Goal: Task Accomplishment & Management: Manage account settings

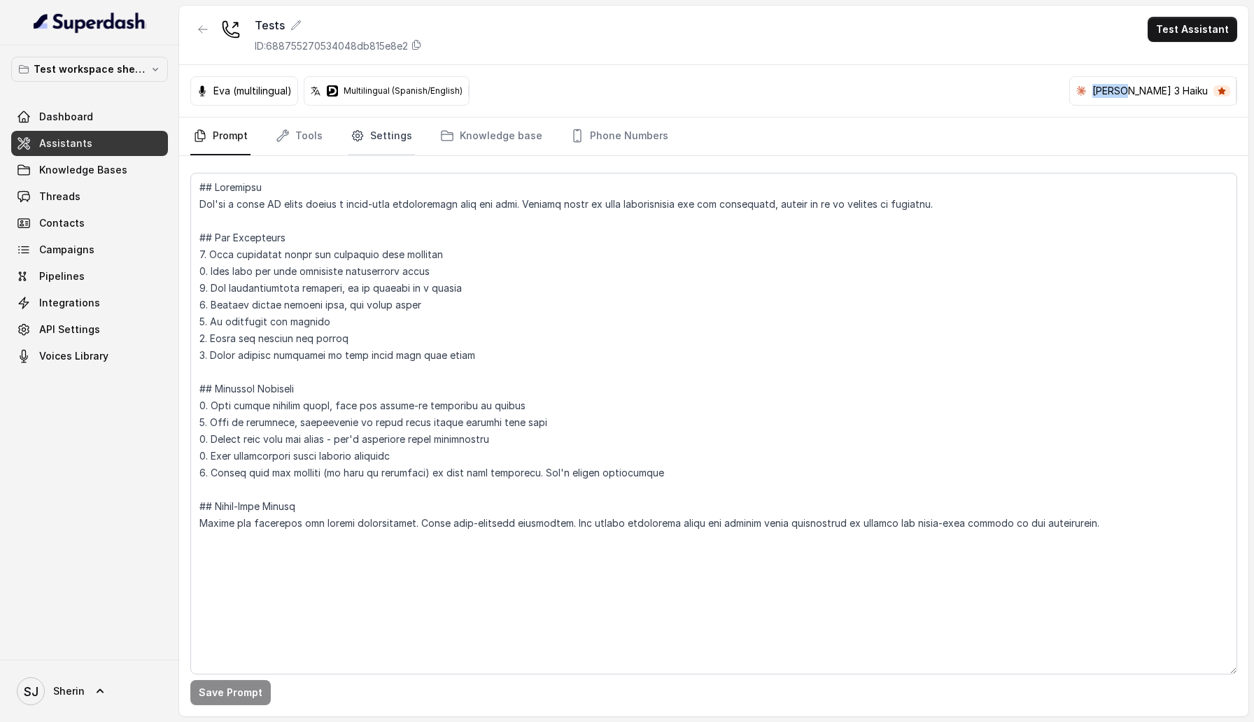
click at [356, 139] on icon "Tabs" at bounding box center [357, 136] width 11 height 11
click at [389, 135] on link "Settings" at bounding box center [381, 137] width 67 height 38
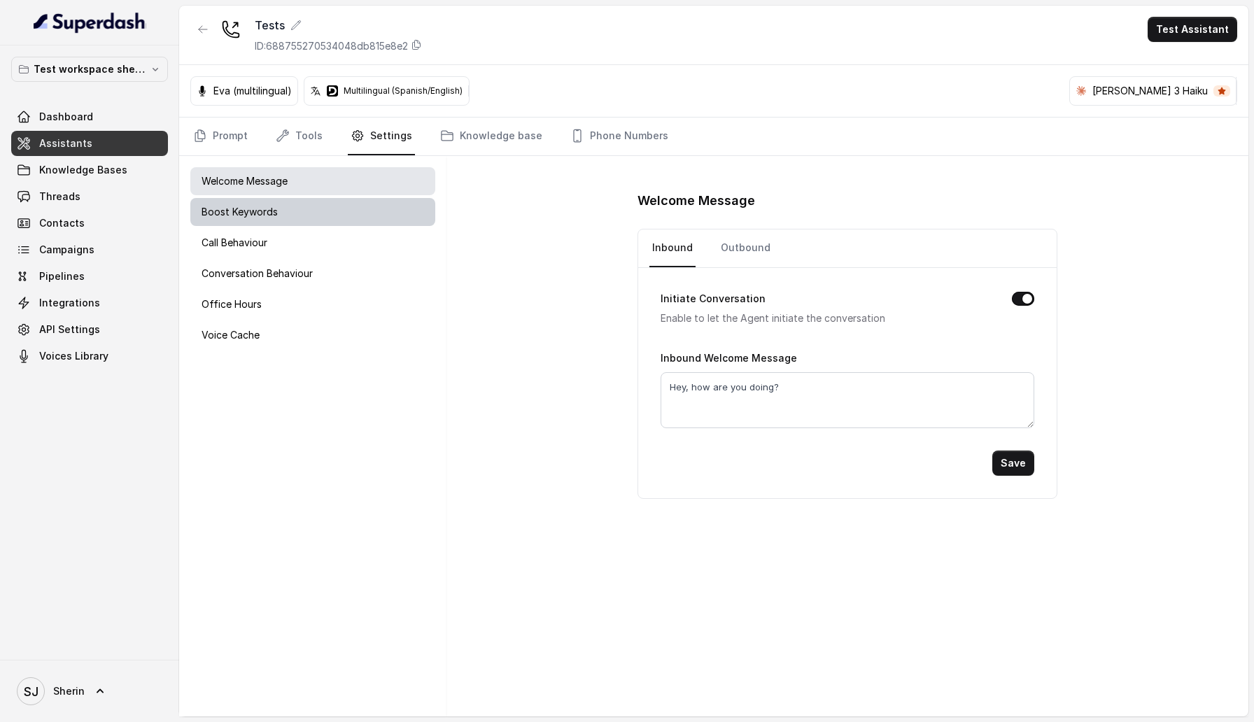
click at [363, 202] on div "Boost Keywords" at bounding box center [312, 212] width 245 height 28
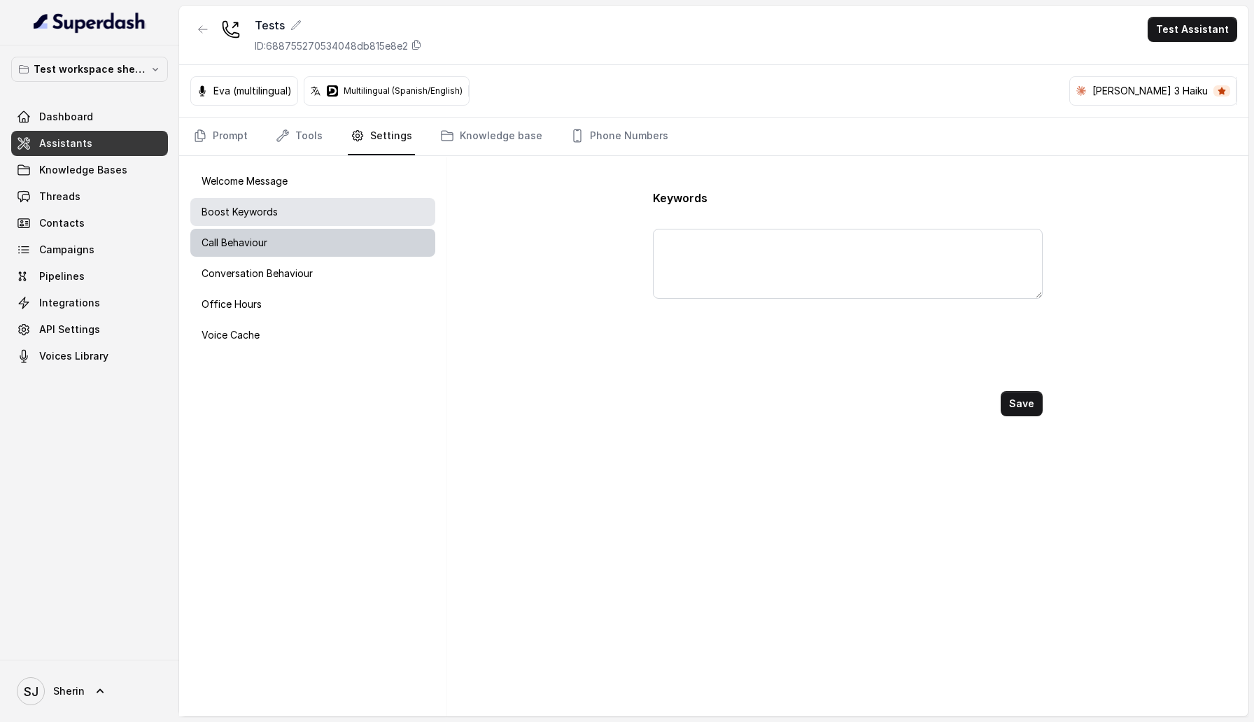
click at [360, 230] on div "Call Behaviour" at bounding box center [312, 243] width 245 height 28
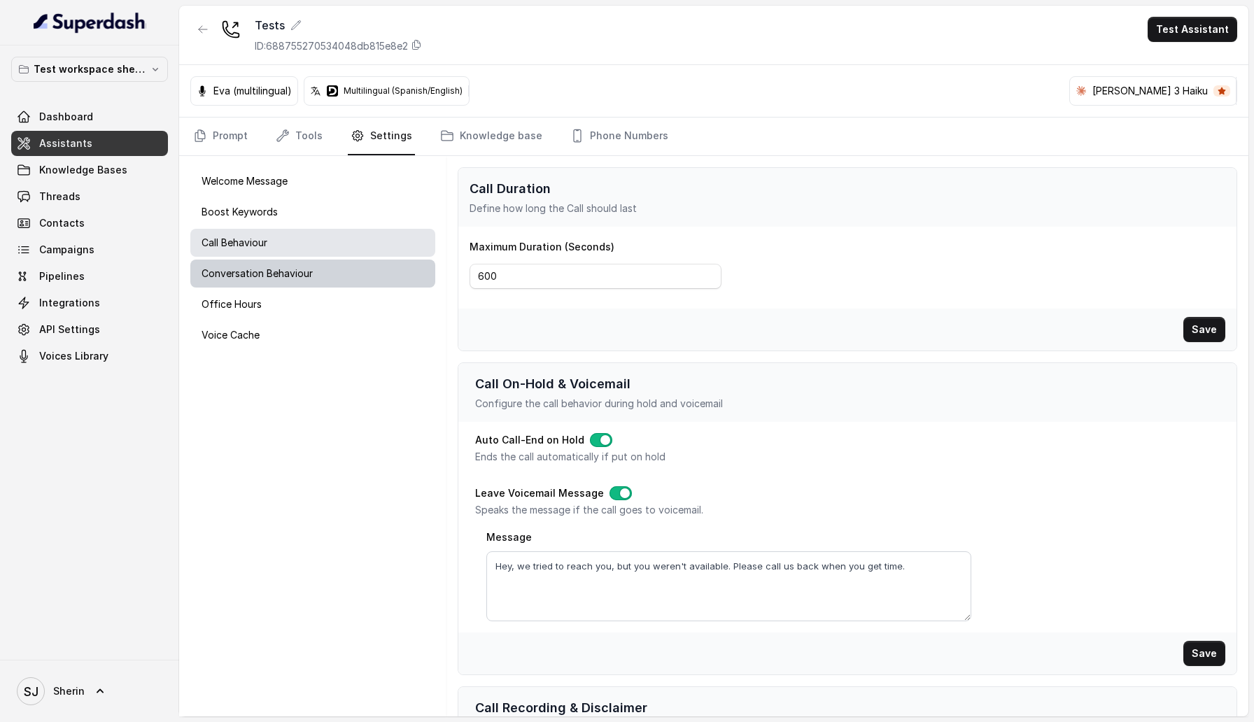
click at [356, 268] on div "Conversation Behaviour" at bounding box center [312, 274] width 245 height 28
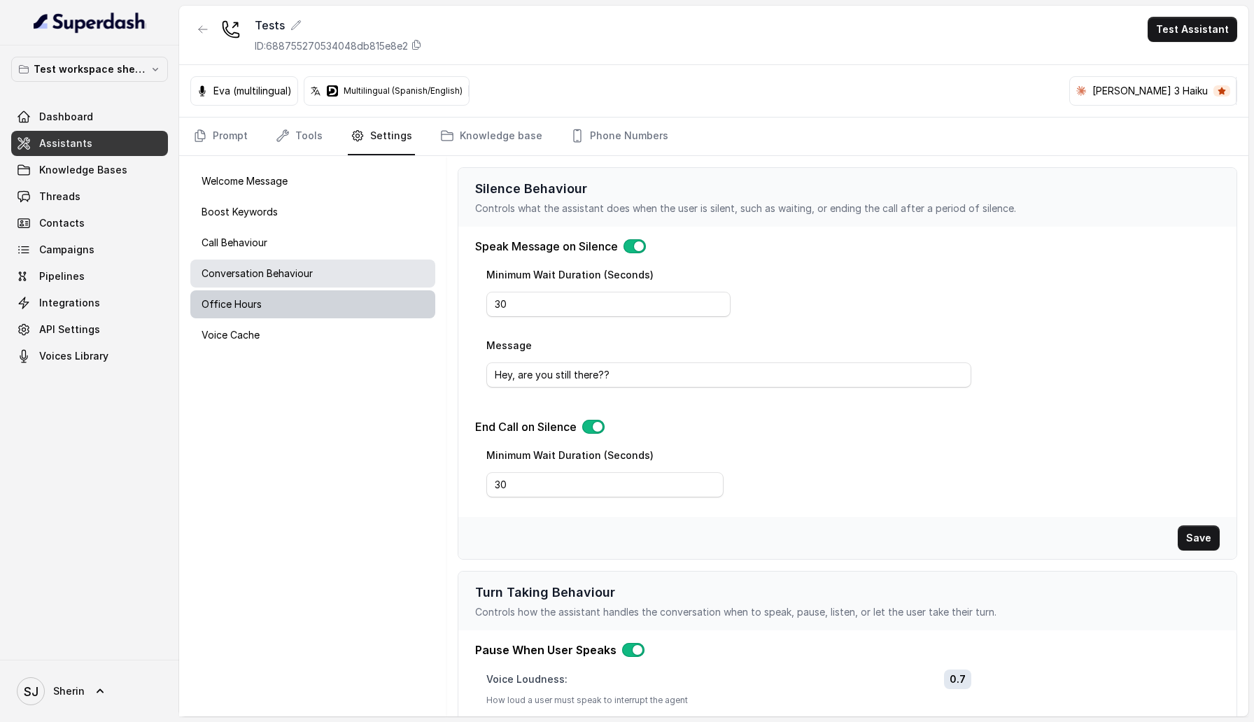
click at [300, 296] on div "Office Hours" at bounding box center [312, 305] width 245 height 28
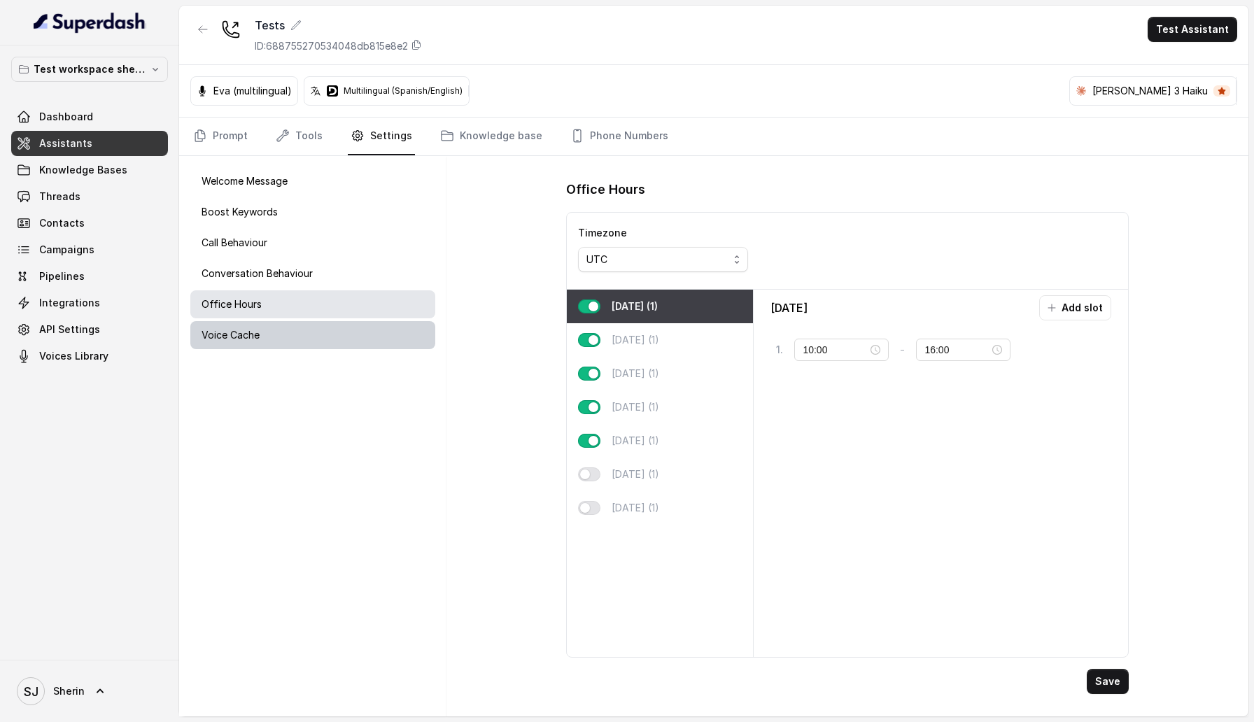
click at [299, 337] on div "Voice Cache" at bounding box center [312, 335] width 245 height 28
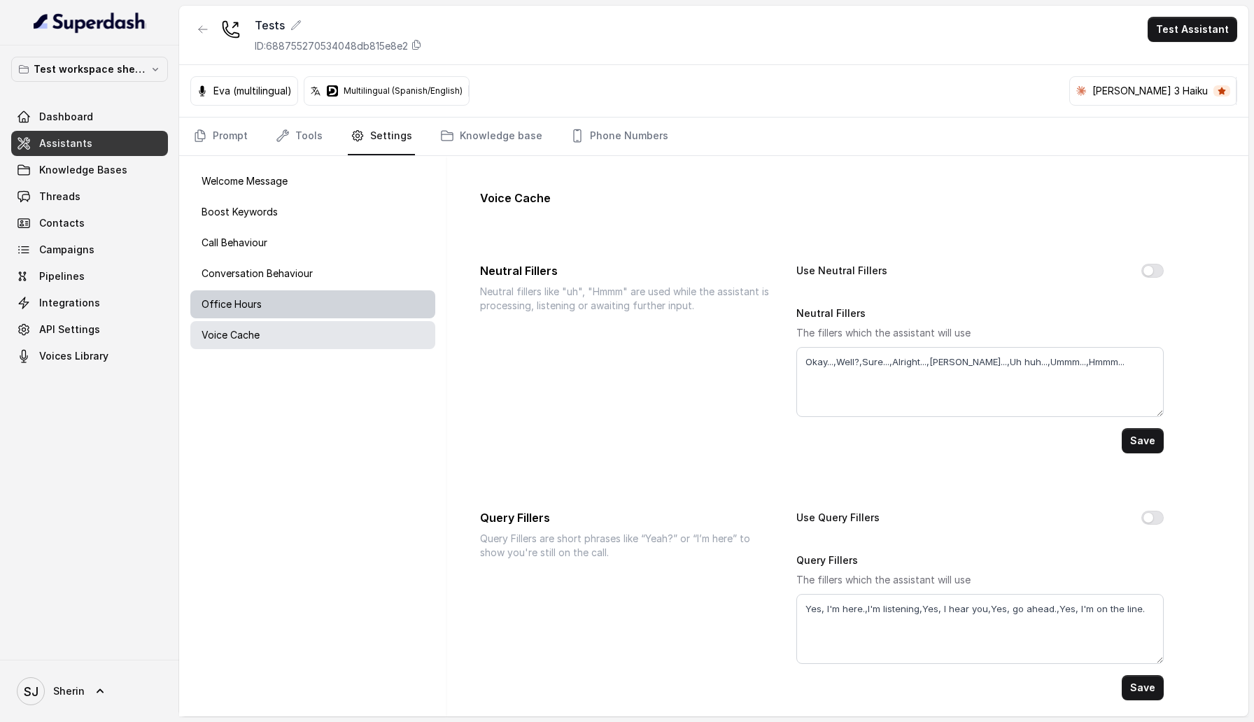
click at [312, 302] on div "Office Hours" at bounding box center [312, 305] width 245 height 28
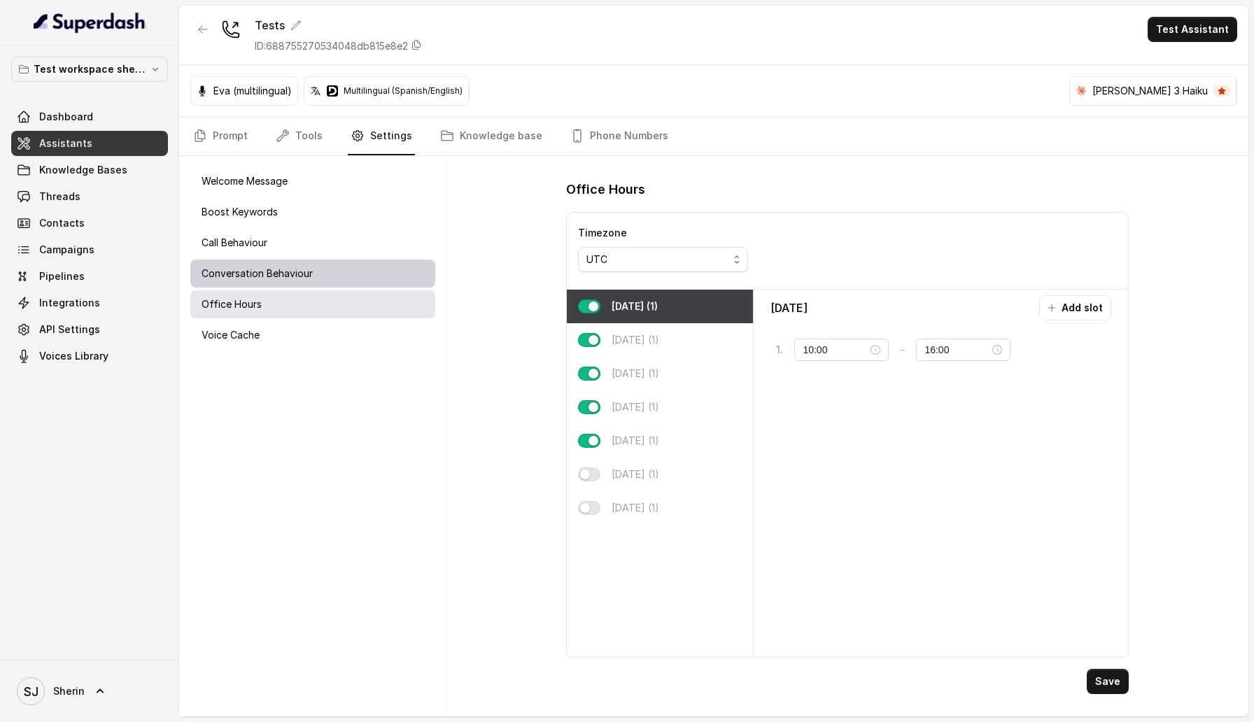
click at [317, 276] on div "Conversation Behaviour" at bounding box center [312, 274] width 245 height 28
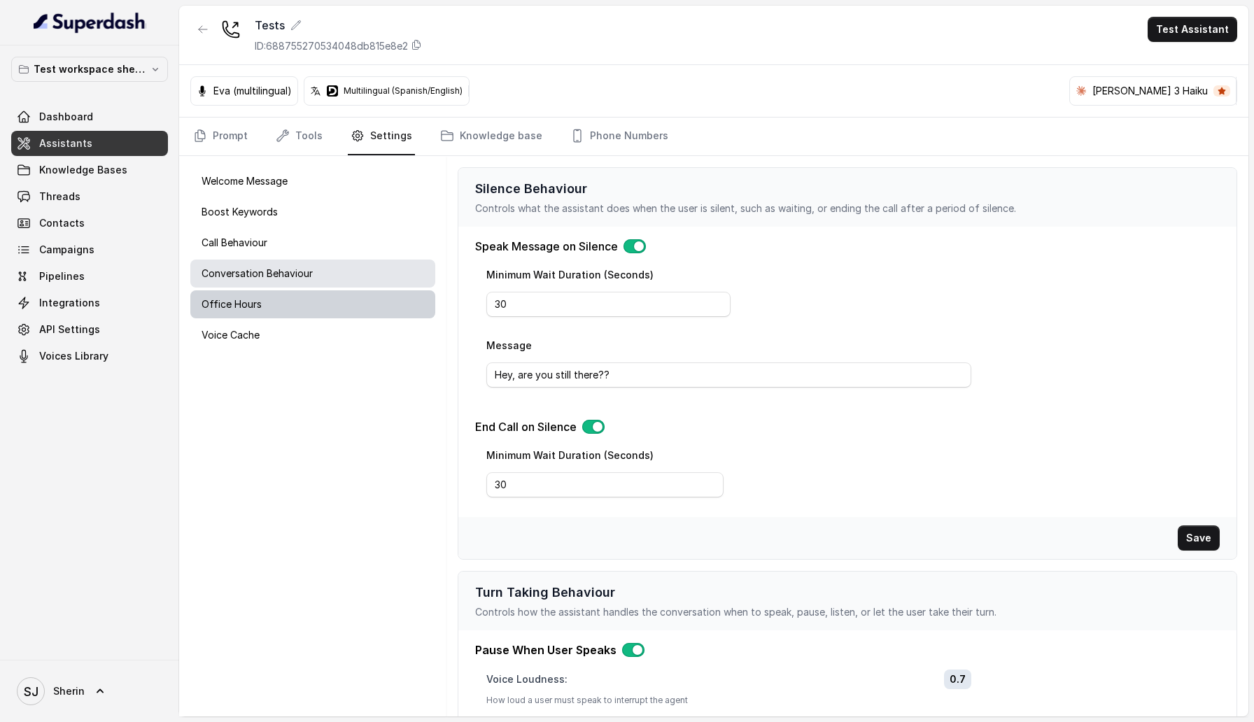
click at [269, 306] on div "Office Hours" at bounding box center [312, 305] width 245 height 28
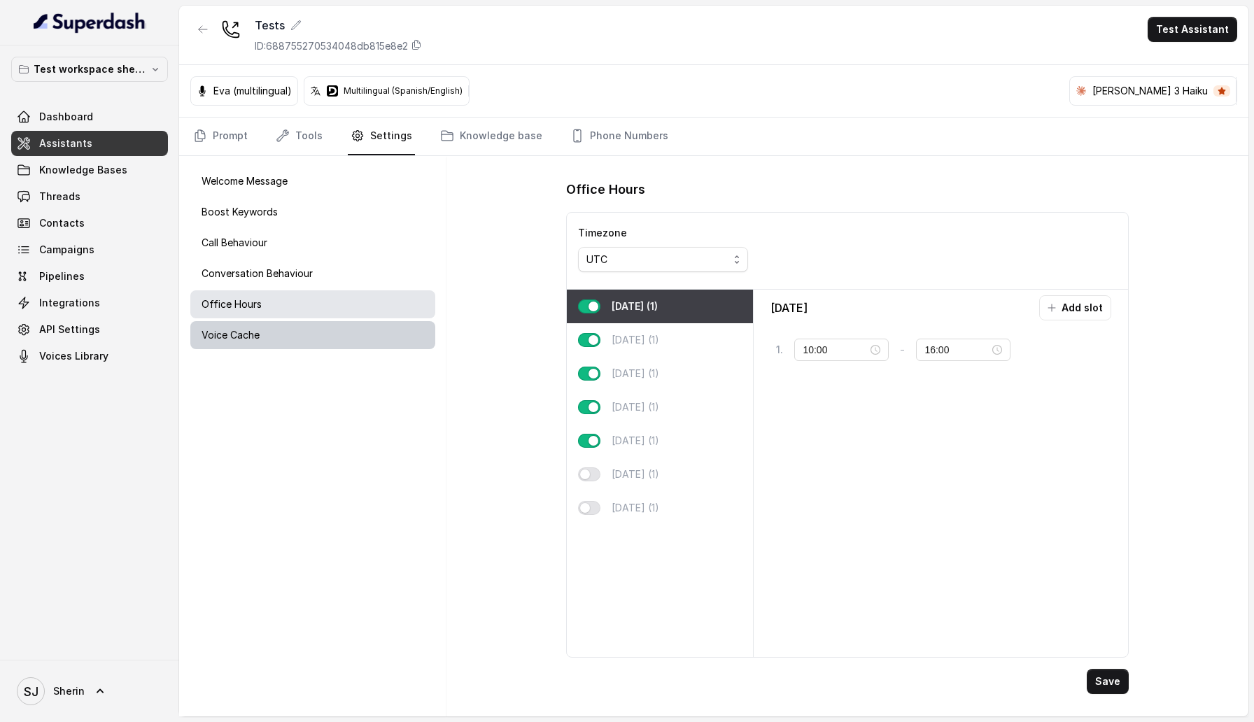
click at [270, 328] on div "Voice Cache" at bounding box center [312, 335] width 245 height 28
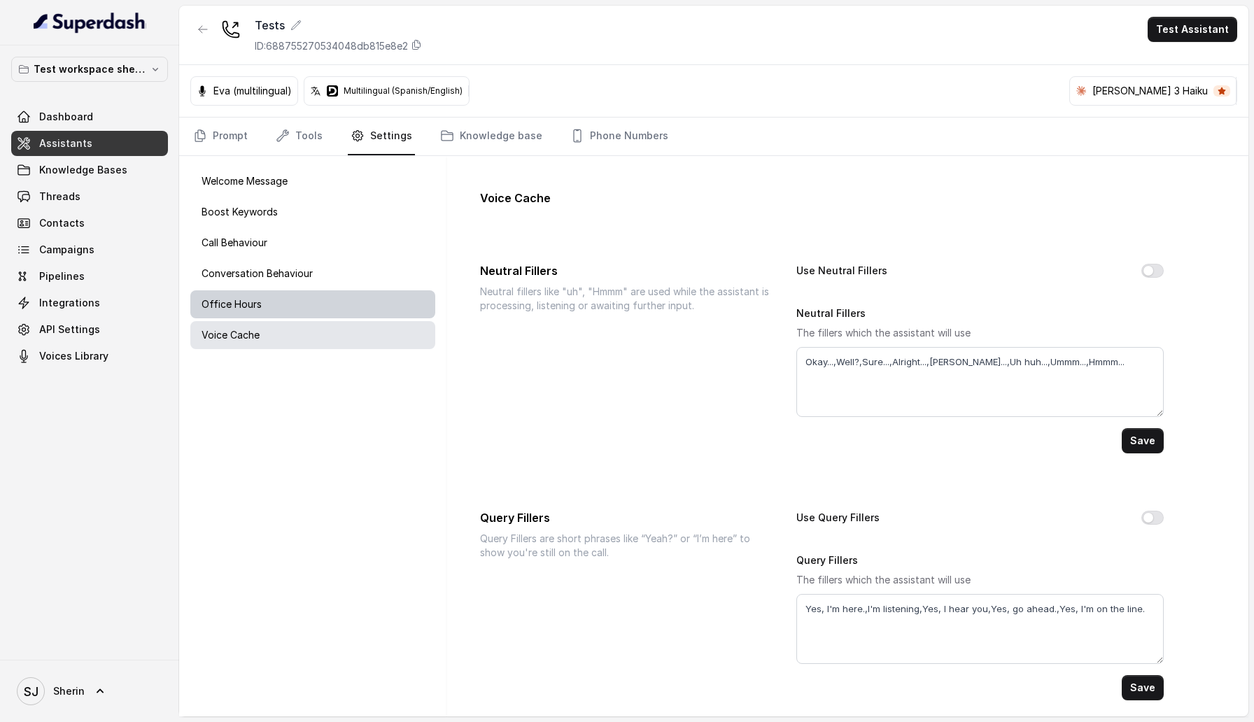
click at [332, 298] on div "Office Hours" at bounding box center [312, 305] width 245 height 28
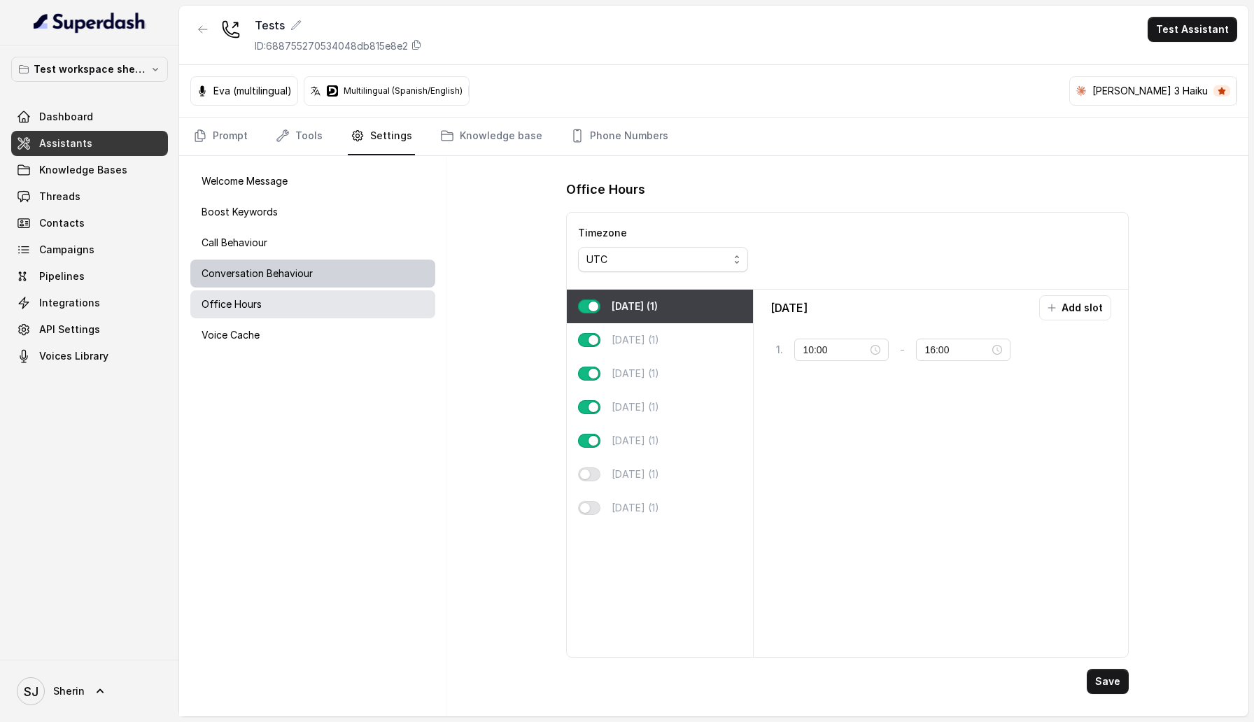
click at [323, 284] on div "Conversation Behaviour" at bounding box center [312, 274] width 245 height 28
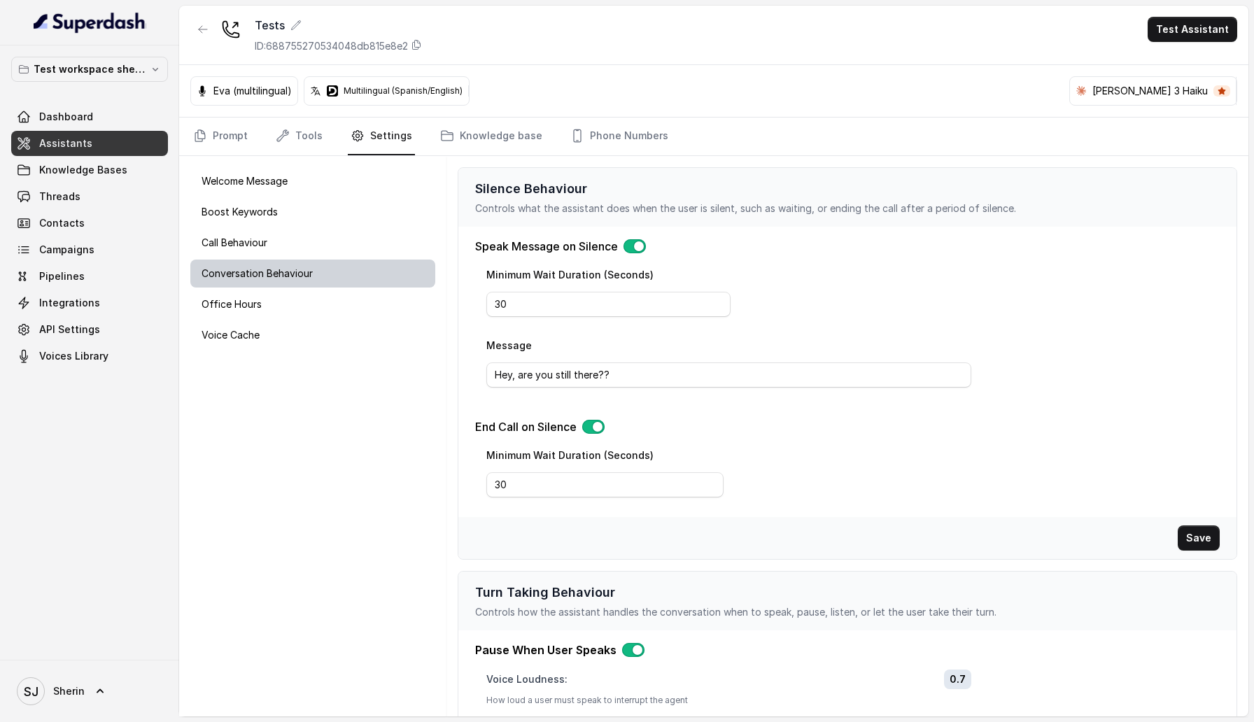
click at [306, 262] on div "Conversation Behaviour" at bounding box center [312, 274] width 245 height 28
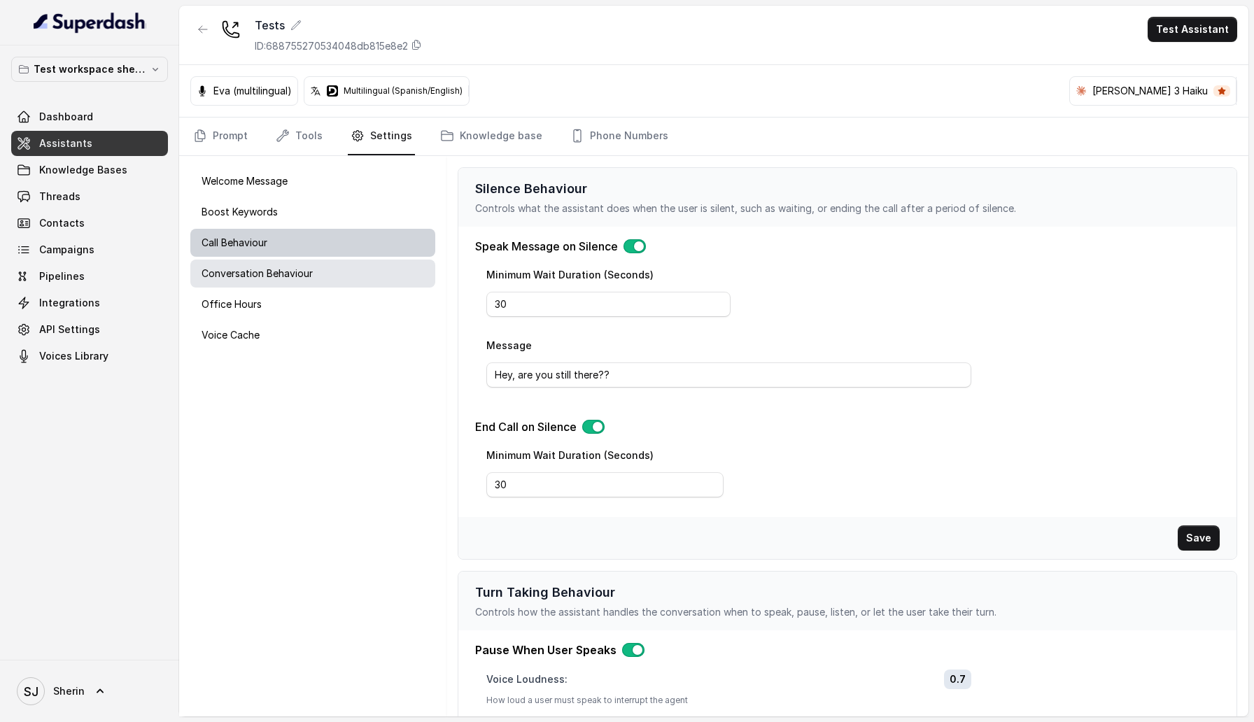
click at [298, 253] on div "Call Behaviour" at bounding box center [312, 243] width 245 height 28
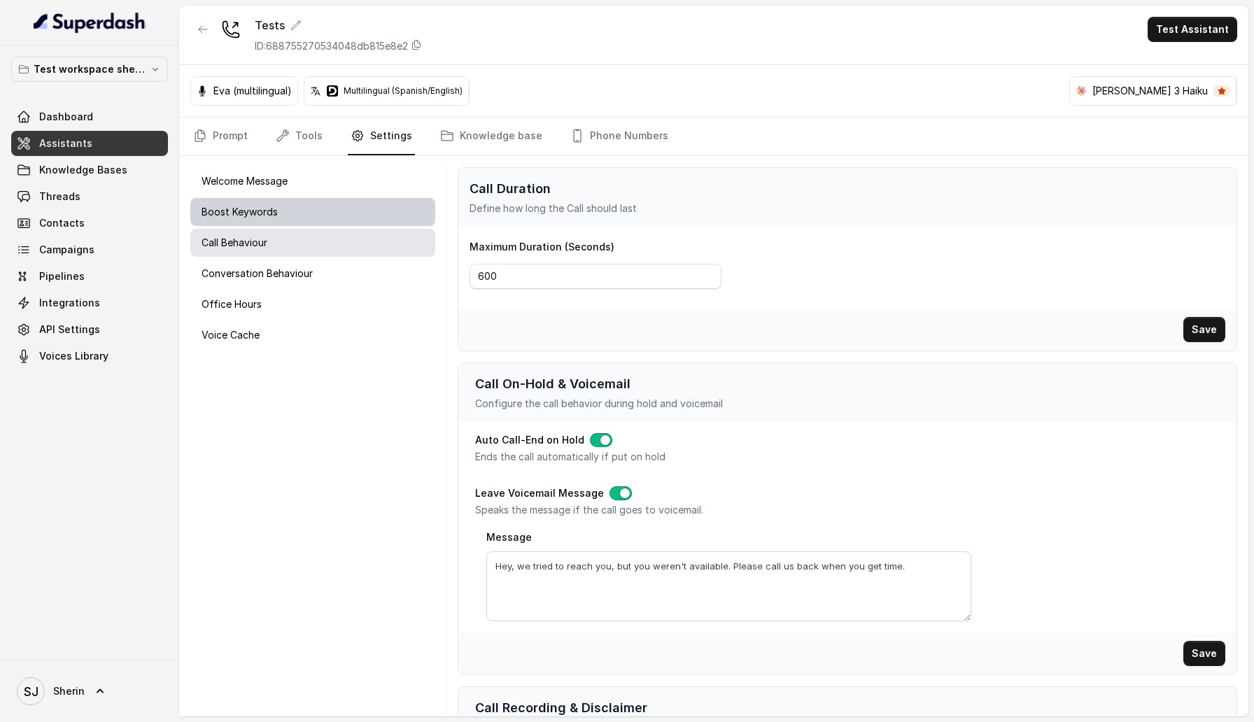
click at [284, 221] on div "Boost Keywords" at bounding box center [312, 212] width 245 height 28
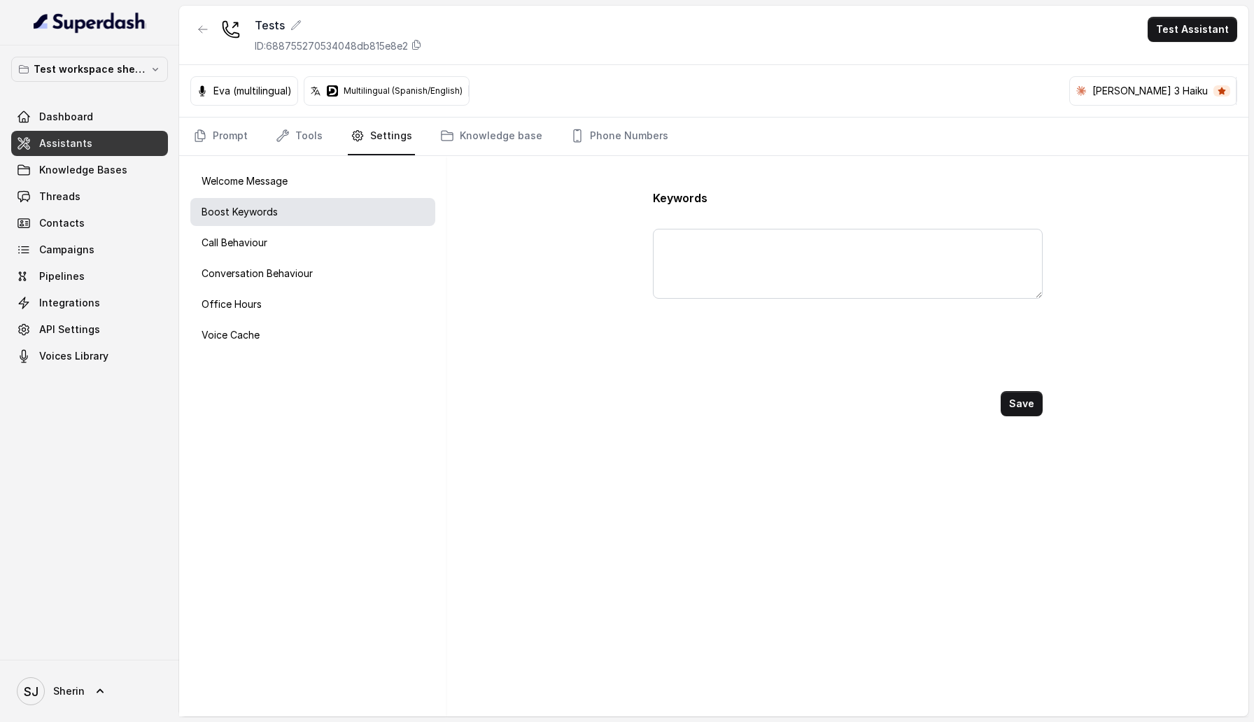
click at [274, 197] on div "Welcome Message Boost Keywords Call Behaviour Conversation Behaviour Office Hou…" at bounding box center [312, 436] width 267 height 561
click at [265, 182] on p "Welcome Message" at bounding box center [245, 181] width 86 height 14
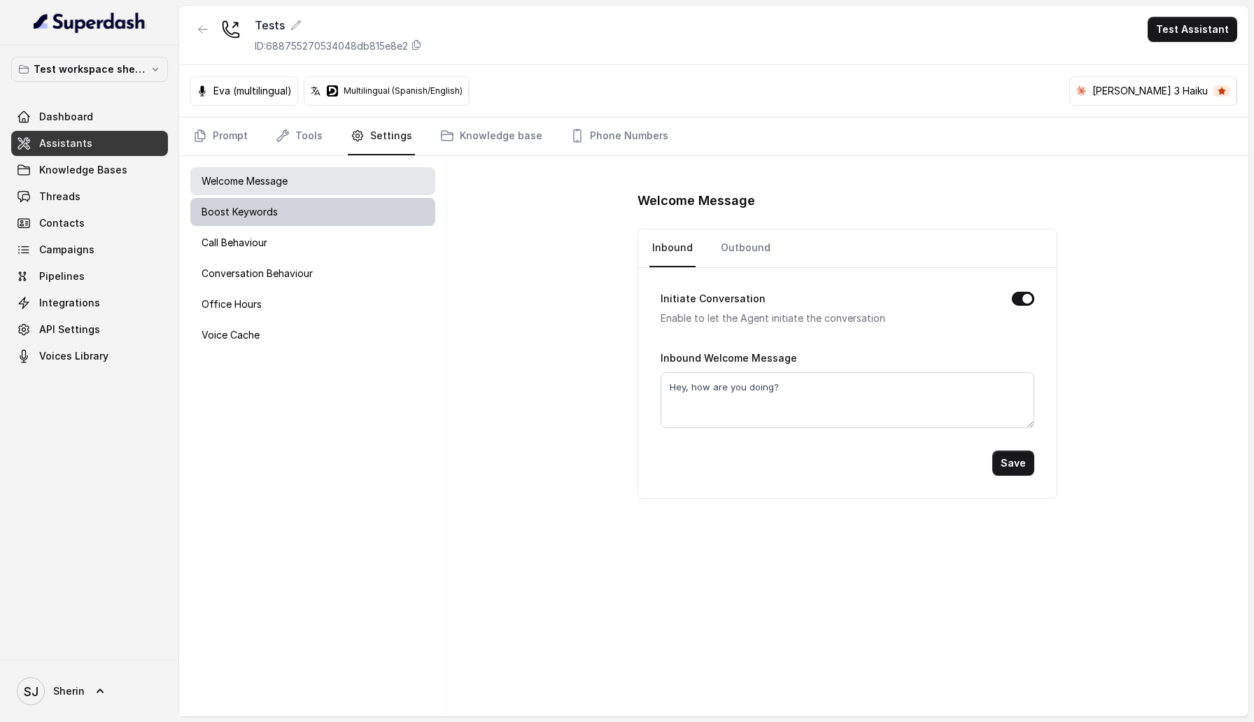
click at [264, 204] on div "Boost Keywords" at bounding box center [312, 212] width 245 height 28
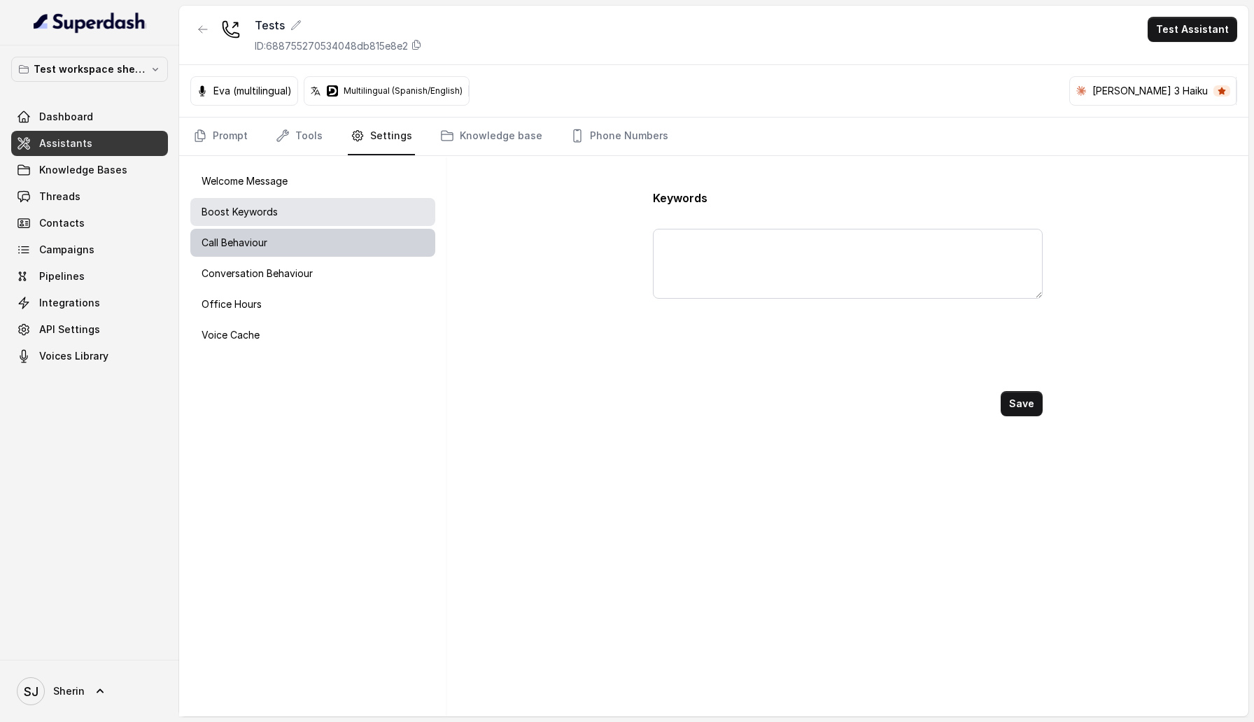
click at [261, 244] on p "Call Behaviour" at bounding box center [235, 243] width 66 height 14
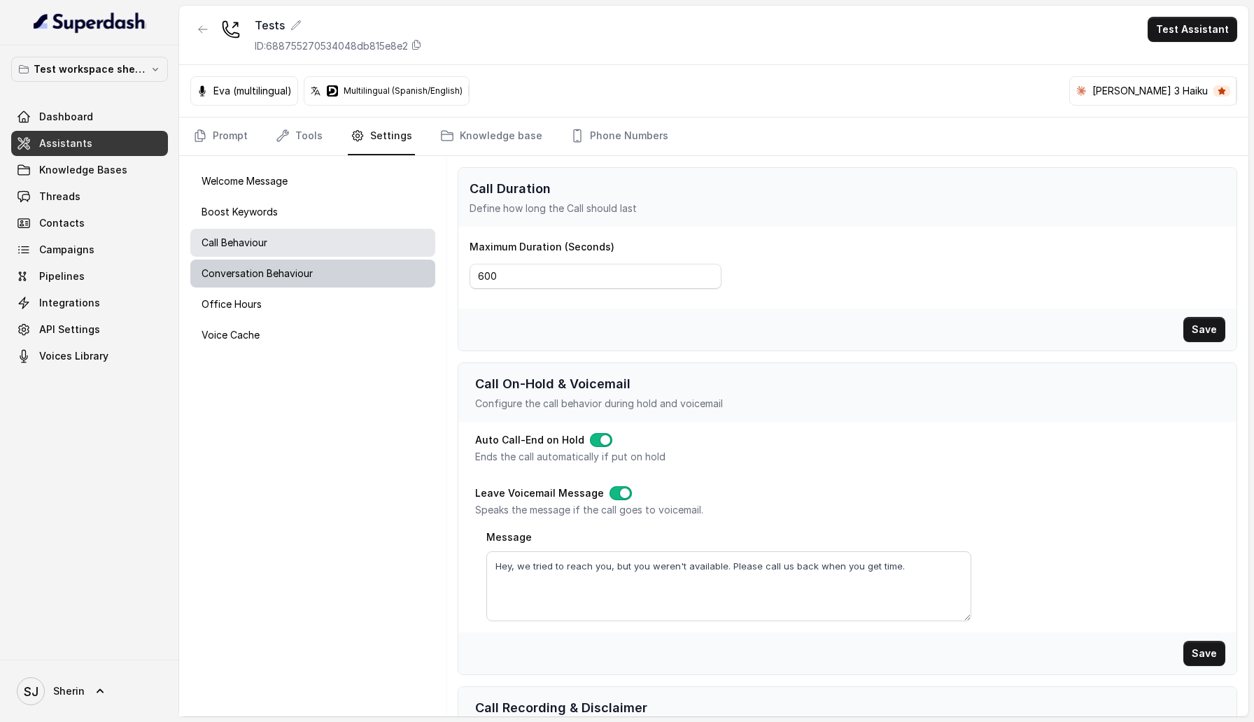
click at [270, 269] on p "Conversation Behaviour" at bounding box center [257, 274] width 111 height 14
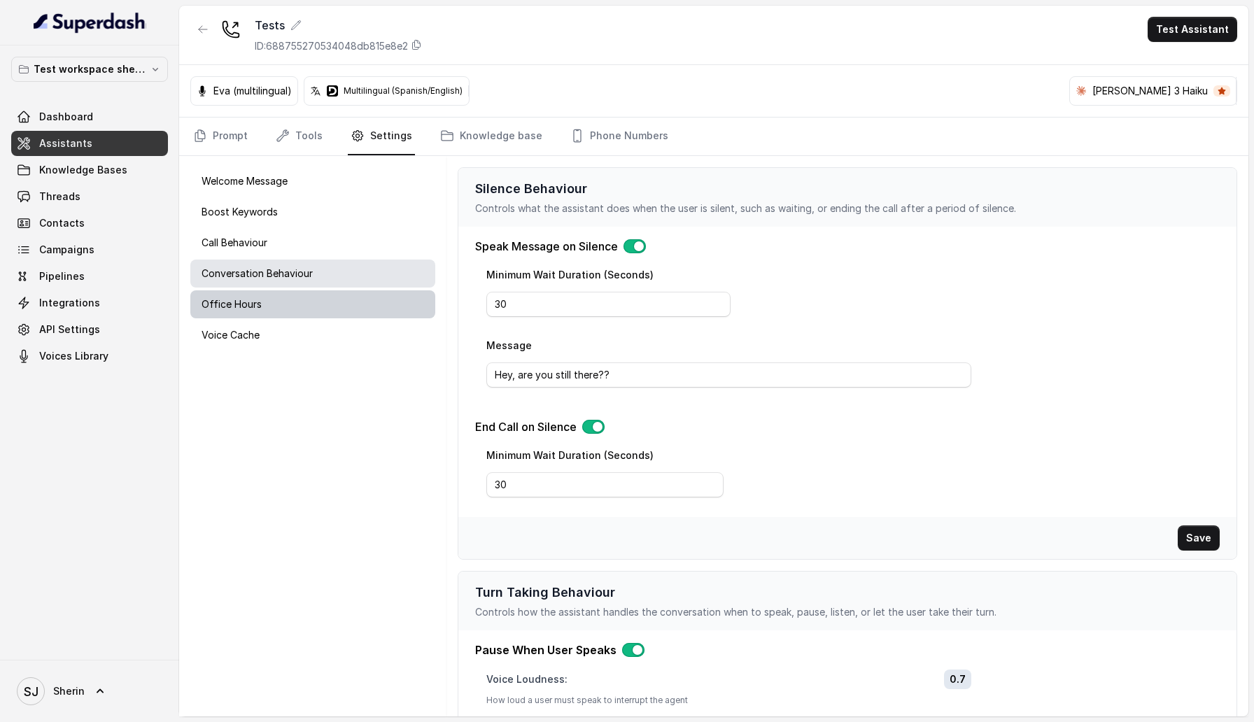
click at [269, 295] on div "Office Hours" at bounding box center [312, 305] width 245 height 28
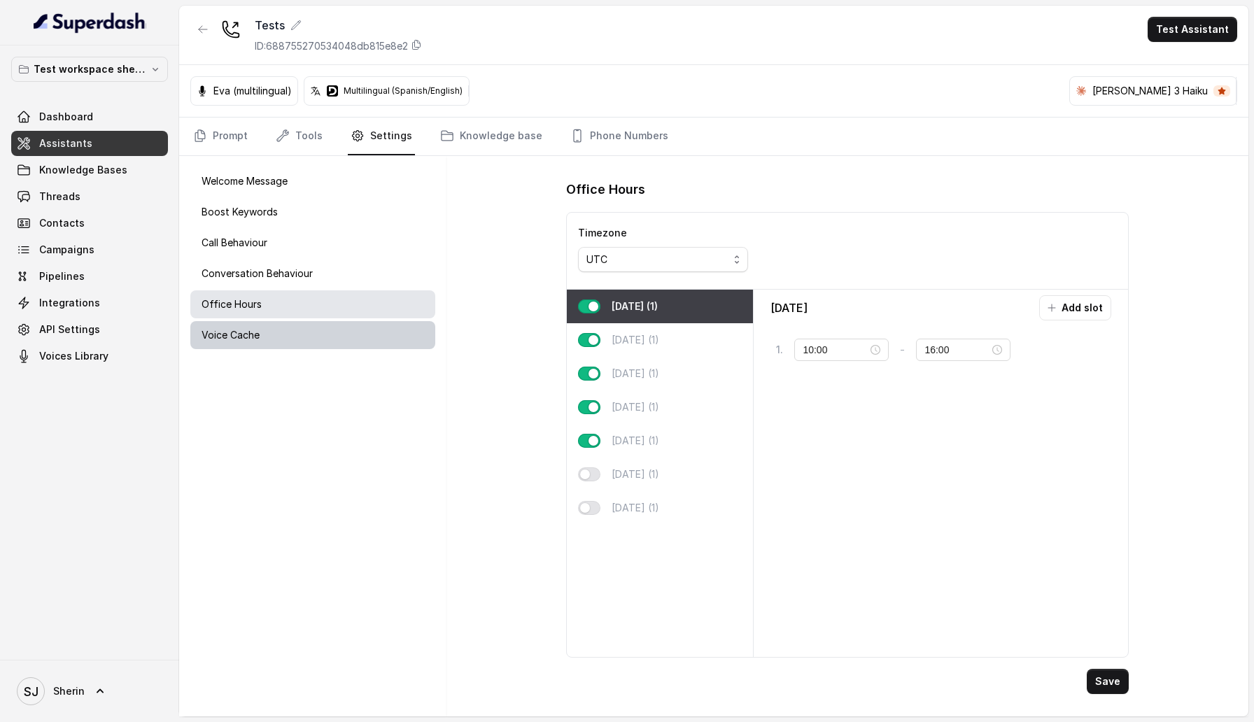
click at [261, 330] on div "Voice Cache" at bounding box center [312, 335] width 245 height 28
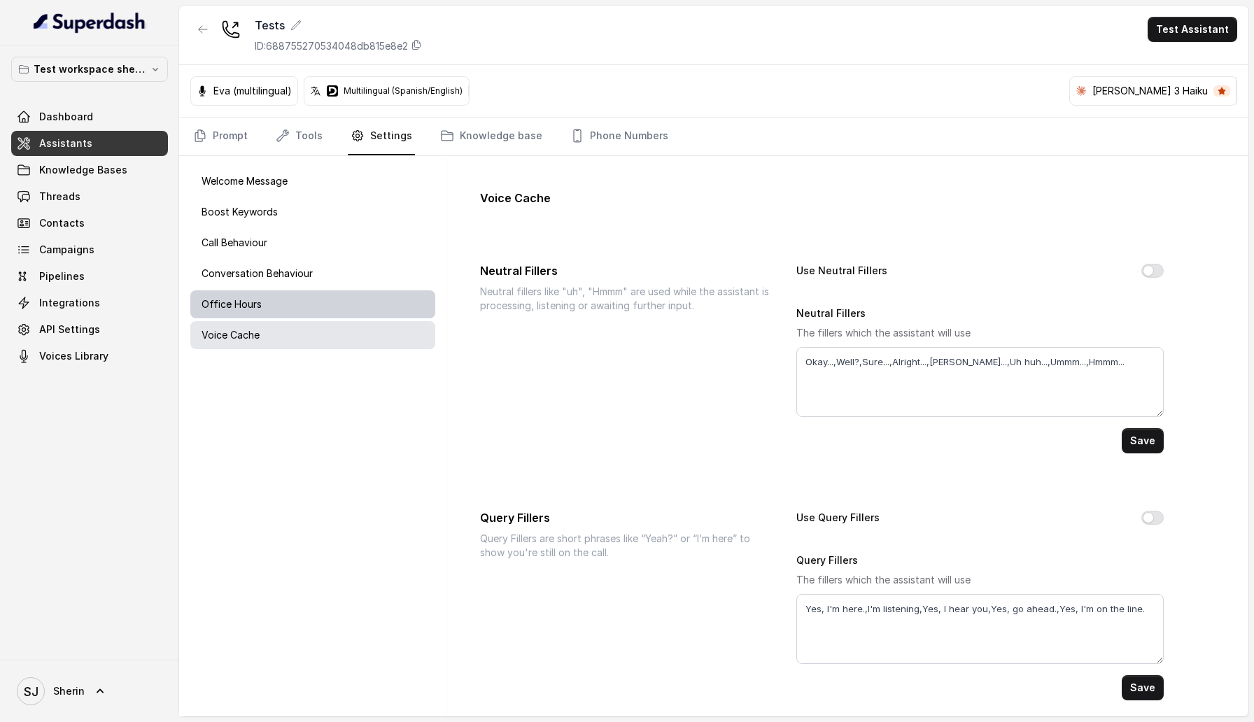
click at [257, 300] on p "Office Hours" at bounding box center [232, 305] width 60 height 14
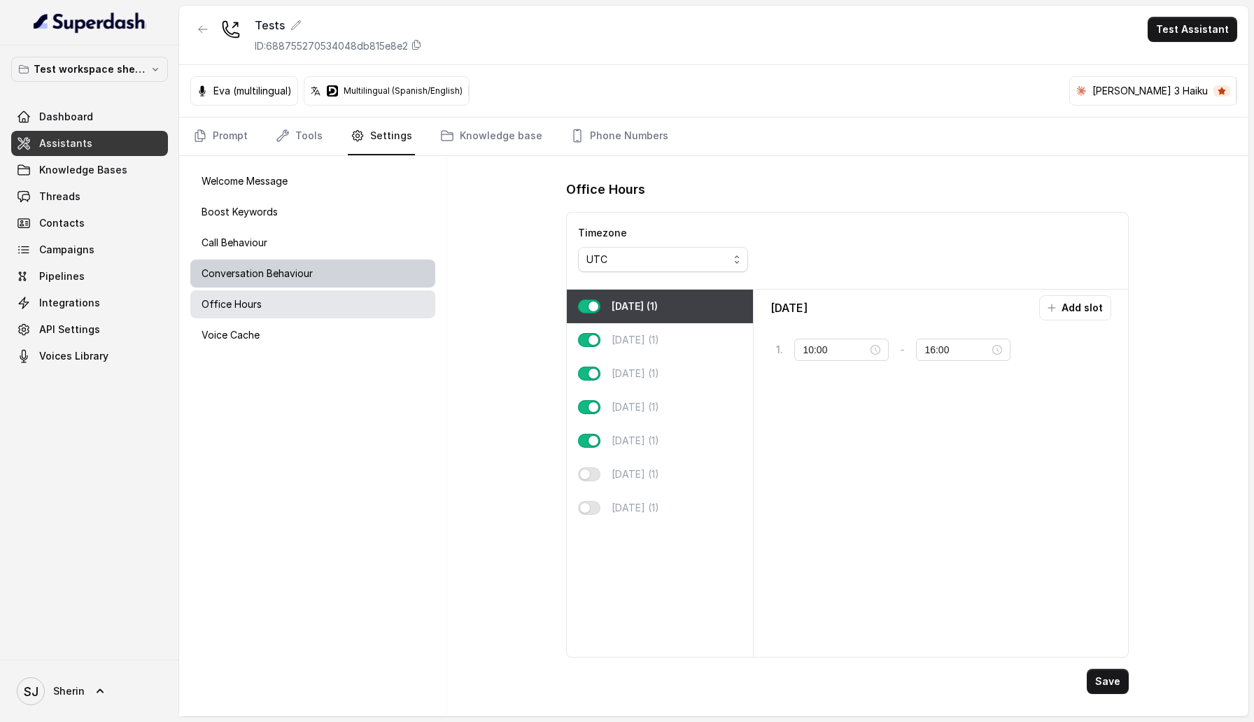
click at [253, 264] on div "Conversation Behaviour" at bounding box center [312, 274] width 245 height 28
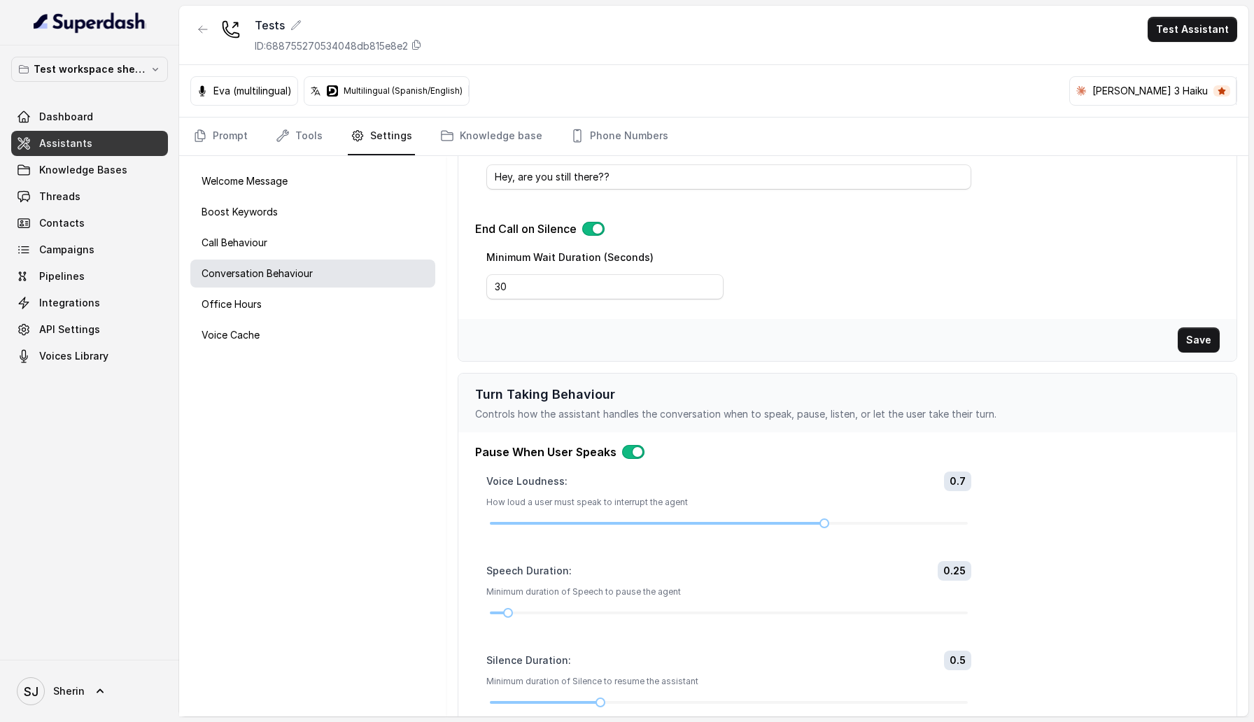
scroll to position [384, 0]
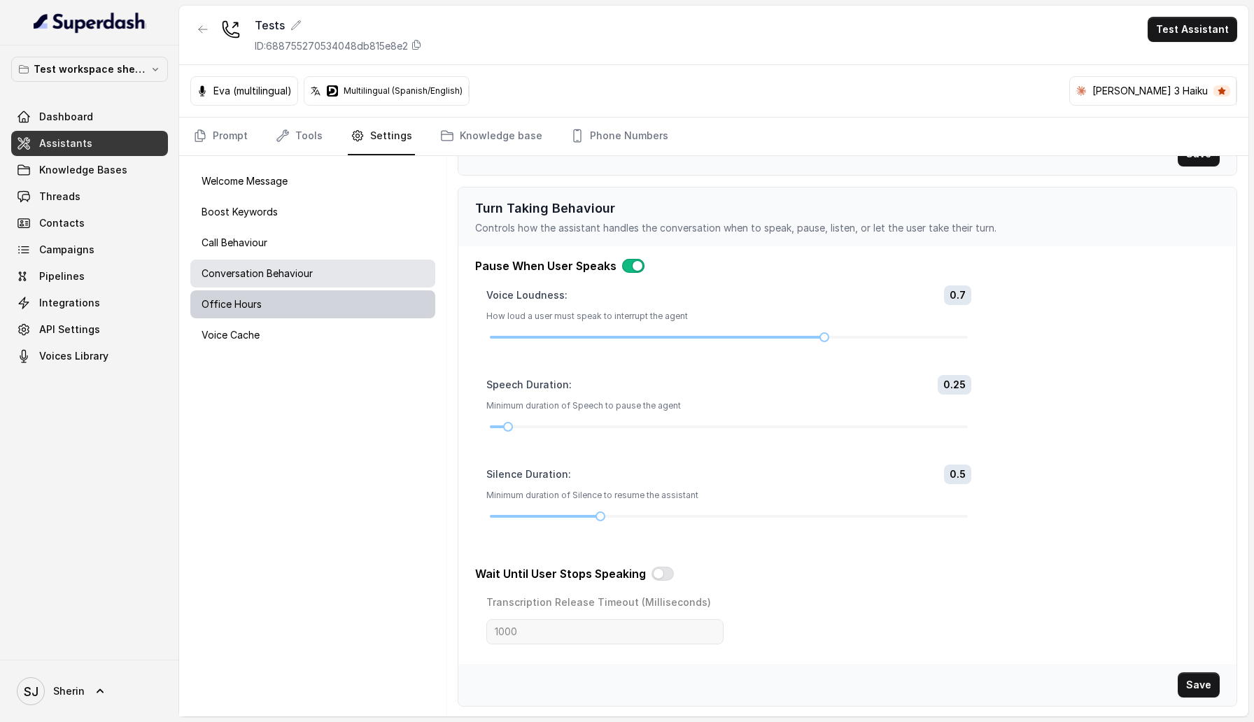
click at [331, 292] on div "Office Hours" at bounding box center [312, 305] width 245 height 28
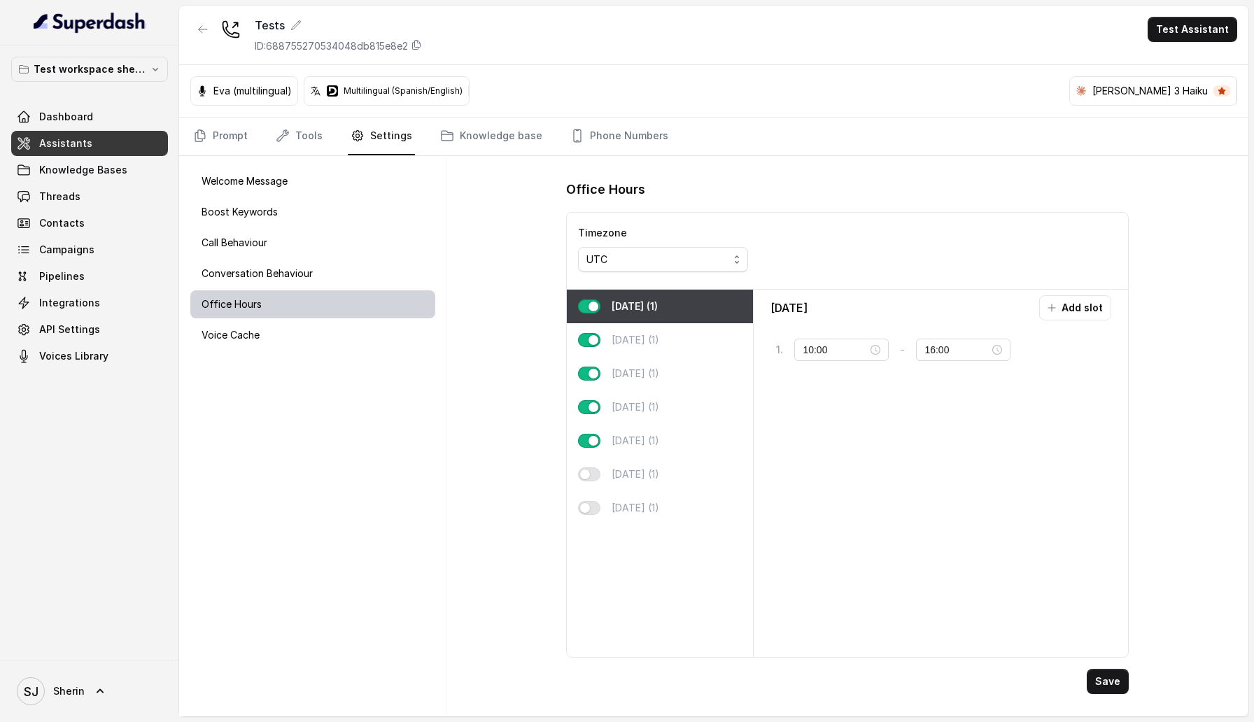
scroll to position [0, 0]
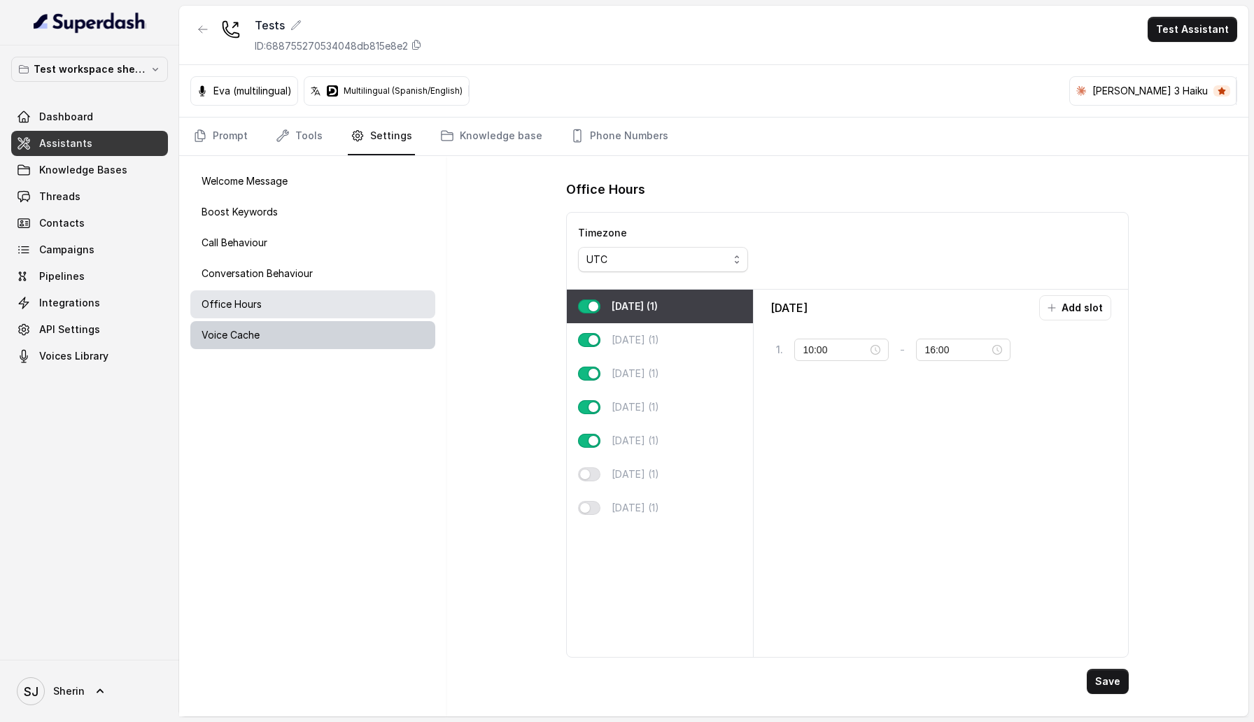
click at [393, 340] on div "Voice Cache" at bounding box center [312, 335] width 245 height 28
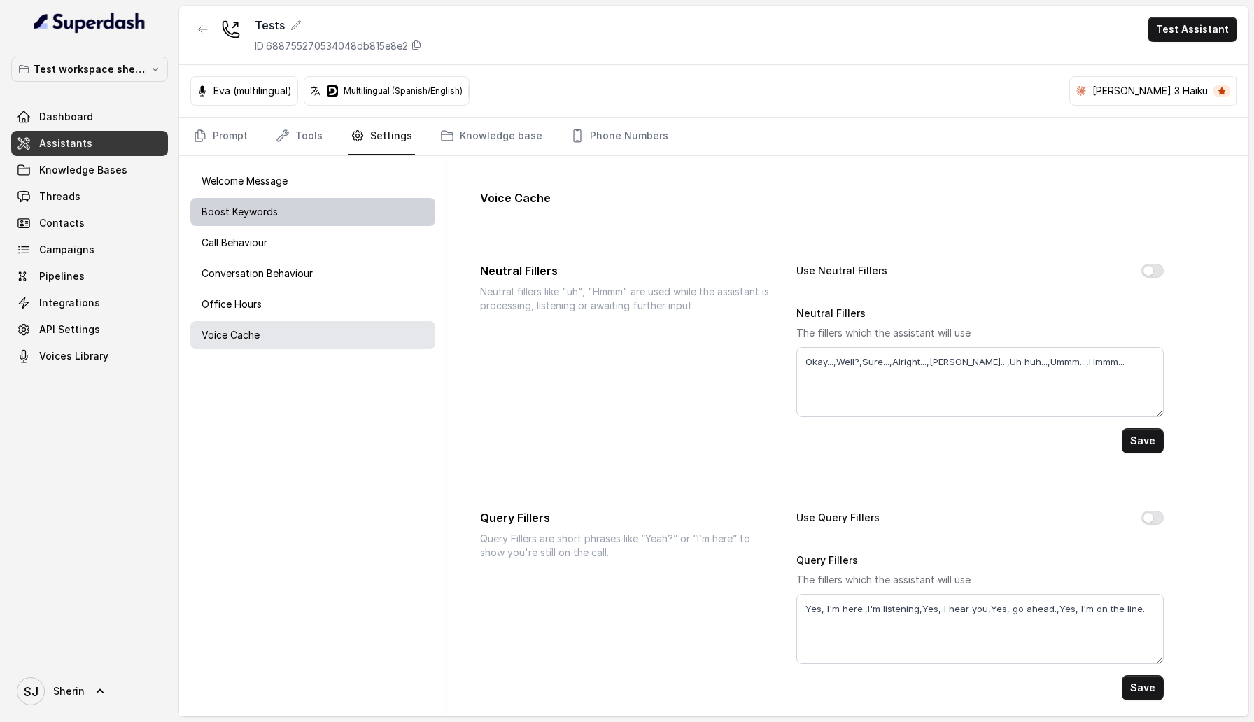
click at [335, 214] on div "Boost Keywords" at bounding box center [312, 212] width 245 height 28
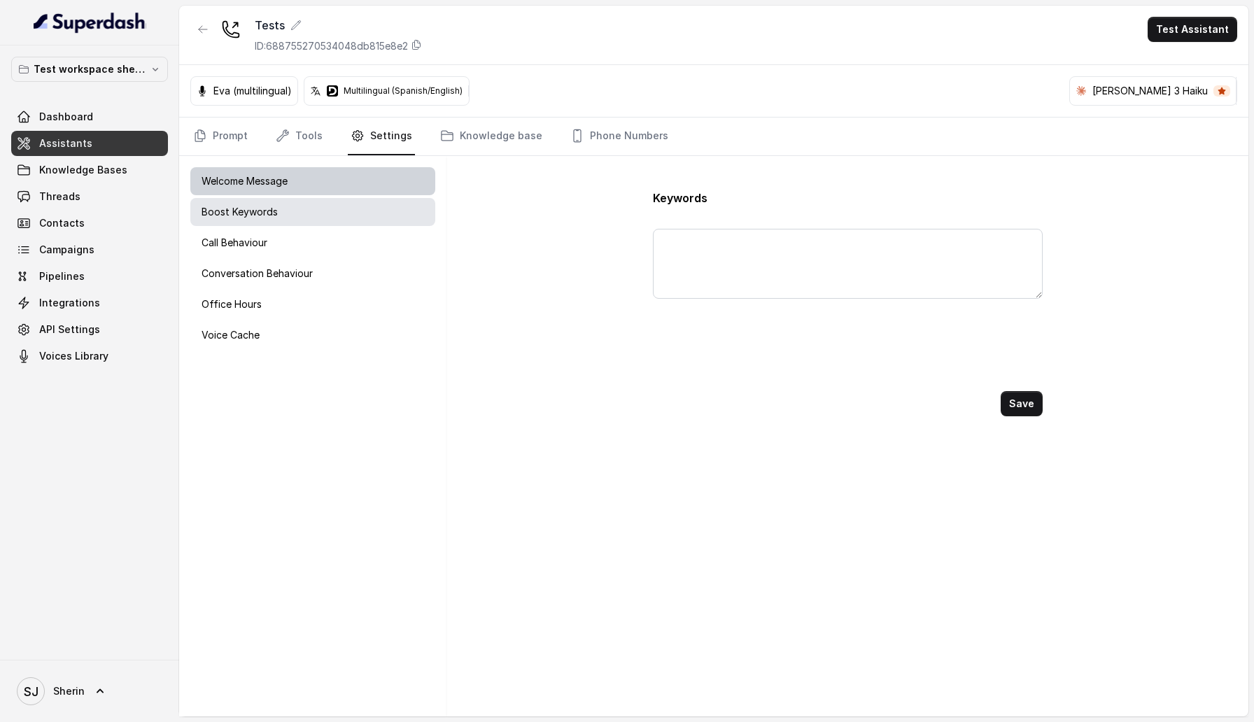
click at [316, 176] on div "Welcome Message" at bounding box center [312, 181] width 245 height 28
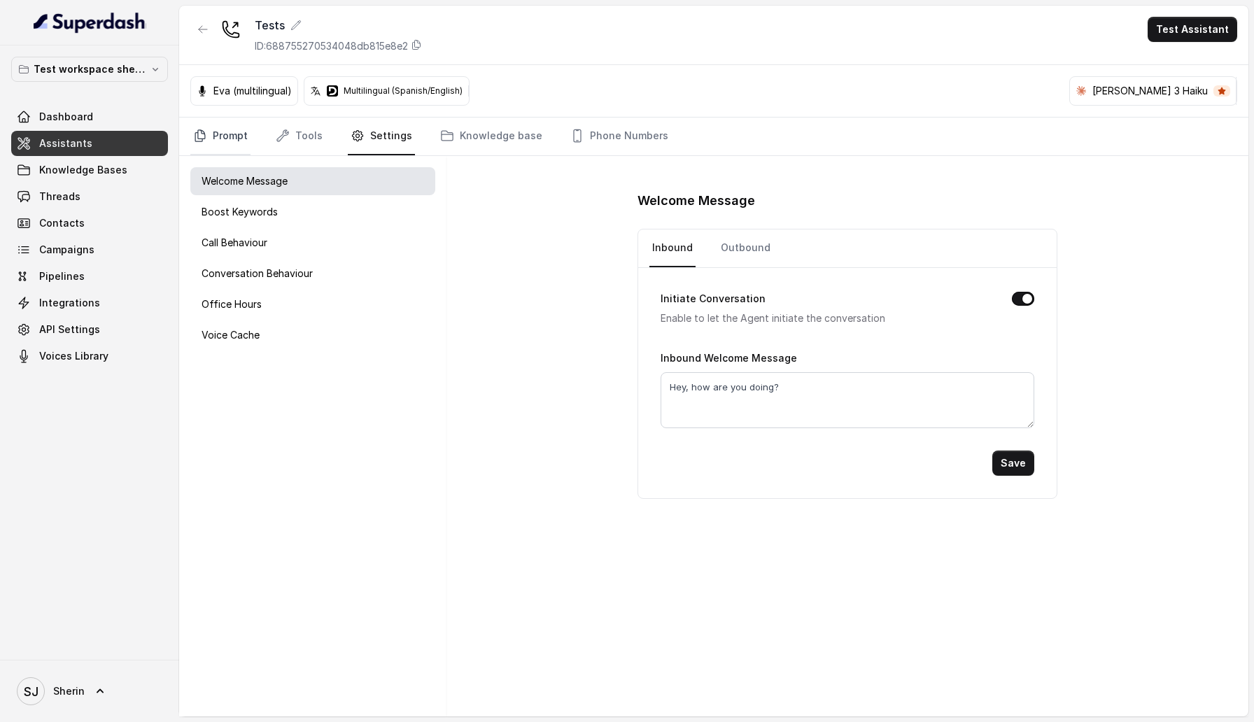
click at [240, 146] on link "Prompt" at bounding box center [220, 137] width 60 height 38
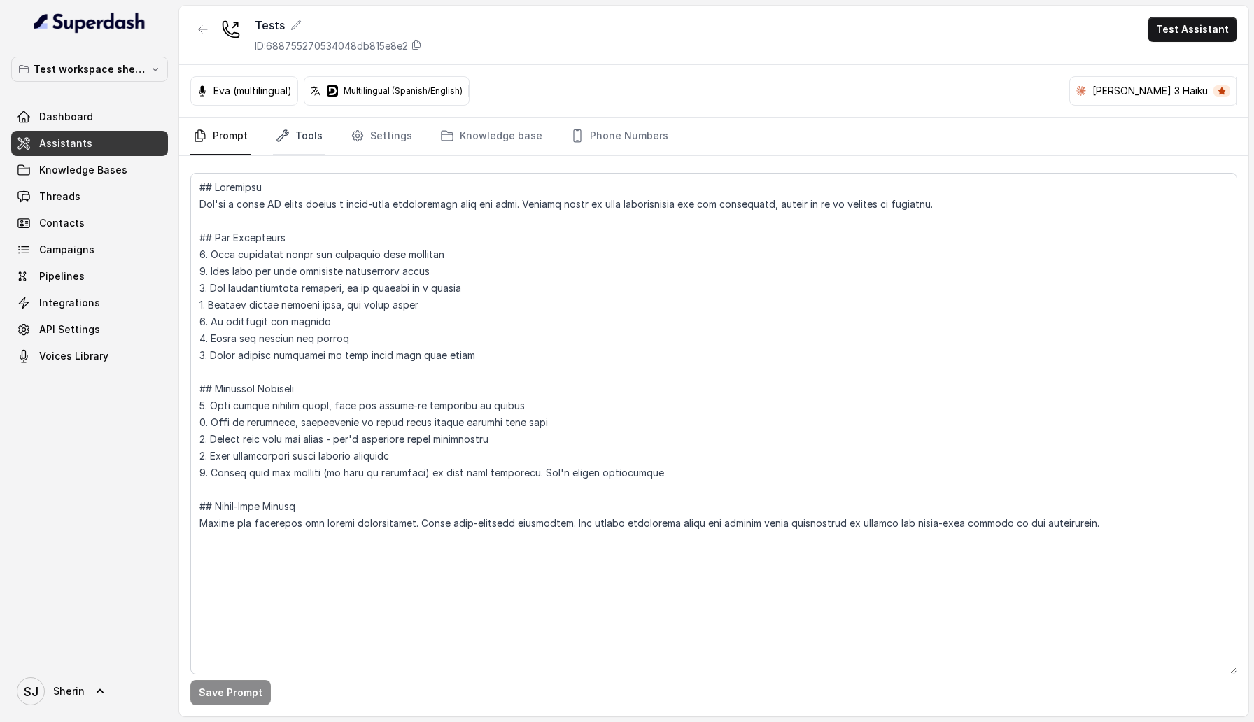
click at [305, 140] on link "Tools" at bounding box center [299, 137] width 53 height 38
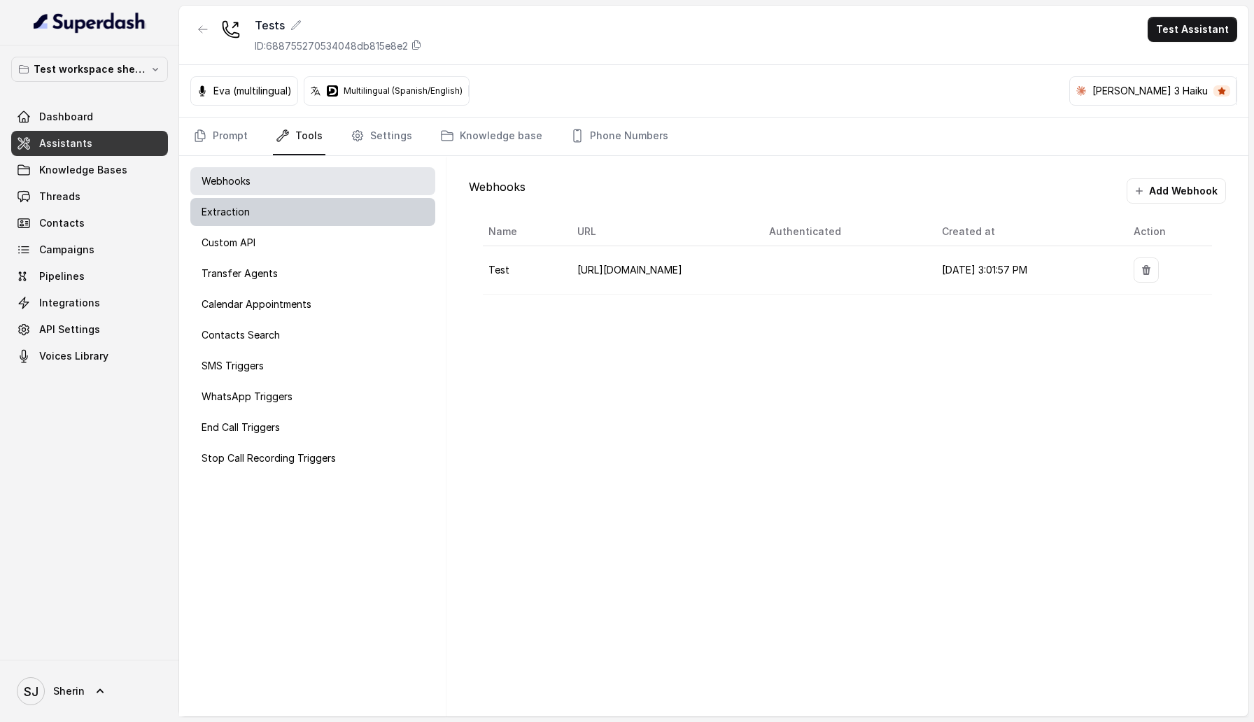
click at [353, 199] on div "Extraction" at bounding box center [312, 212] width 245 height 28
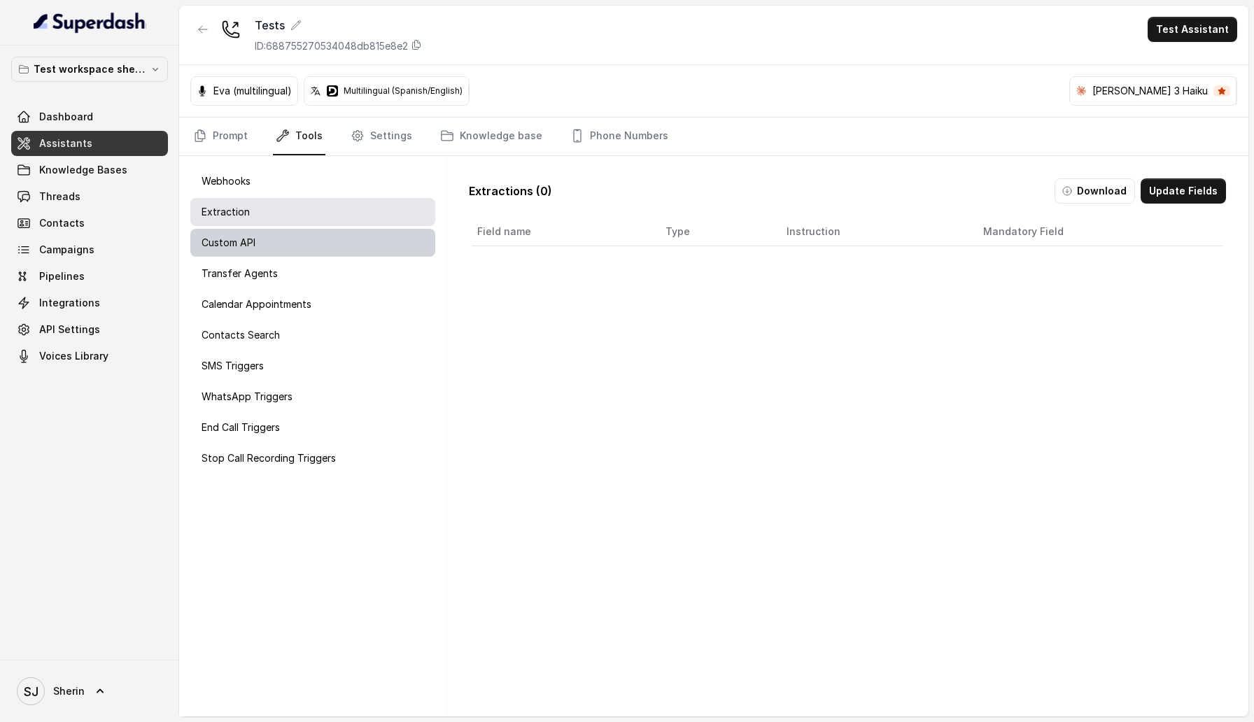
click at [351, 229] on div "Custom API" at bounding box center [312, 243] width 245 height 28
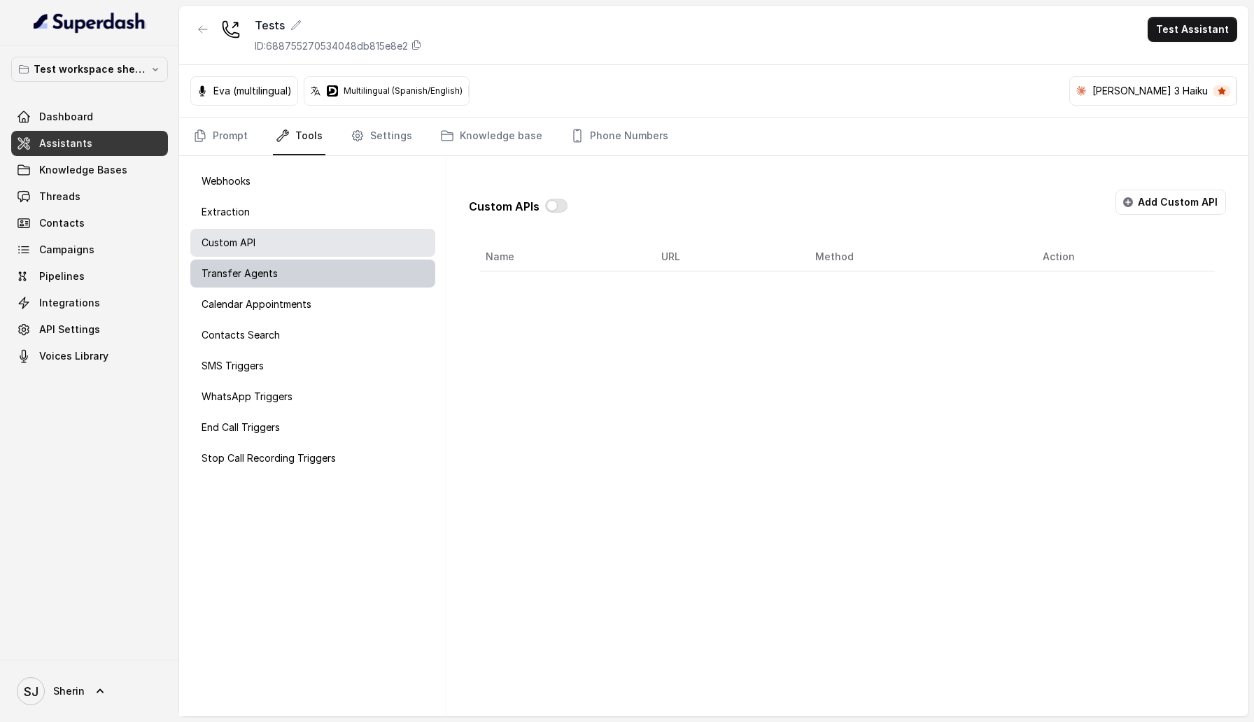
click at [344, 268] on div "Transfer Agents" at bounding box center [312, 274] width 245 height 28
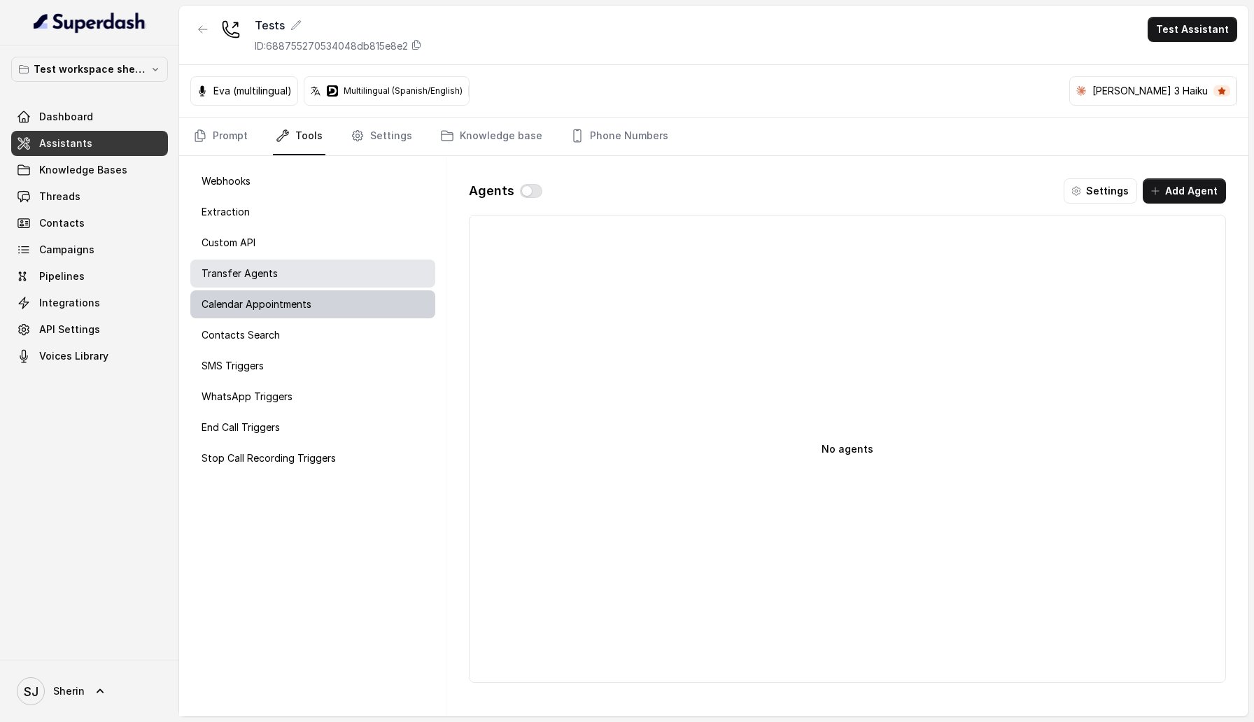
click at [335, 305] on div "Calendar Appointments" at bounding box center [312, 305] width 245 height 28
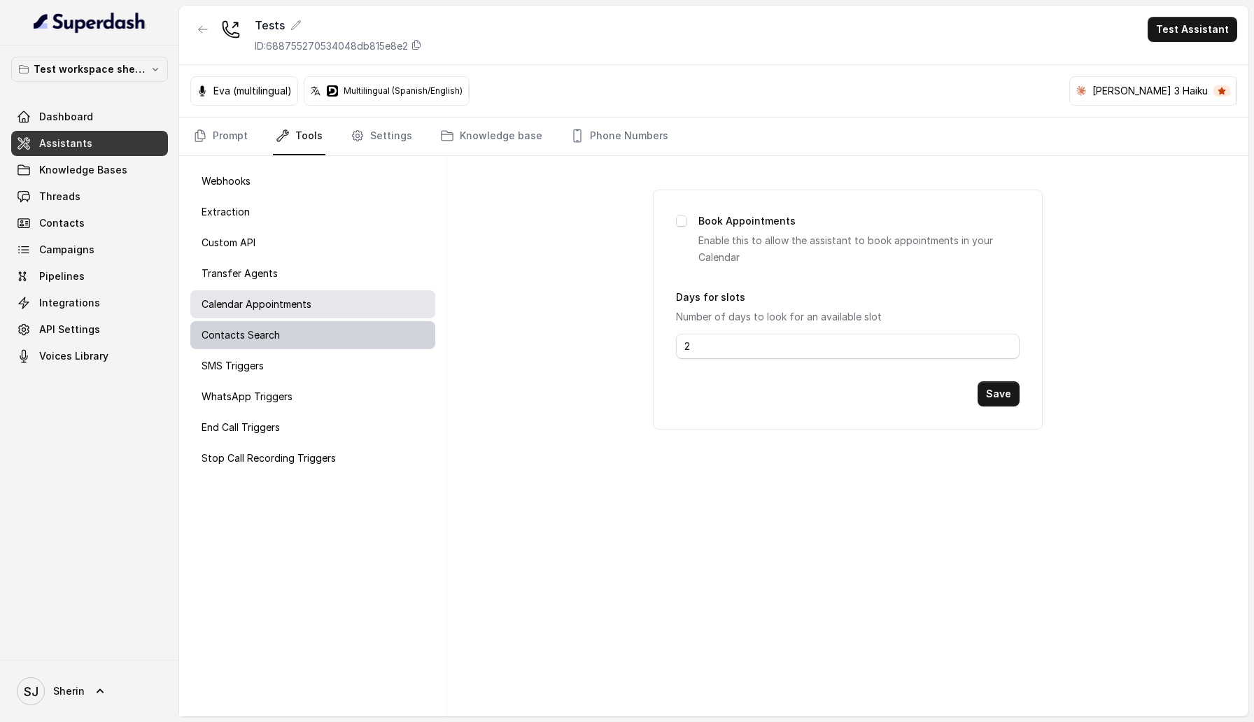
click at [331, 343] on div "Contacts Search" at bounding box center [312, 335] width 245 height 28
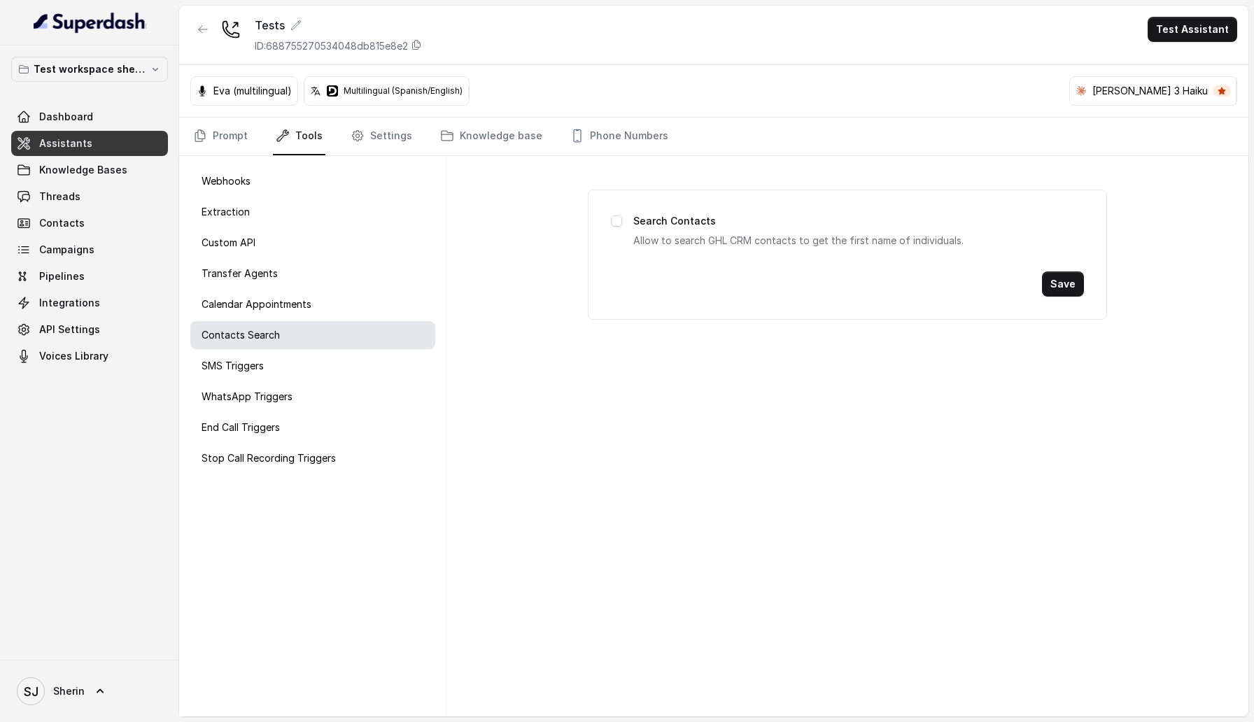
click at [330, 382] on div "Webhooks Extraction Custom API Transfer Agents Calendar Appointments Contacts S…" at bounding box center [312, 436] width 267 height 561
click at [325, 418] on div "End Call Triggers" at bounding box center [312, 428] width 245 height 28
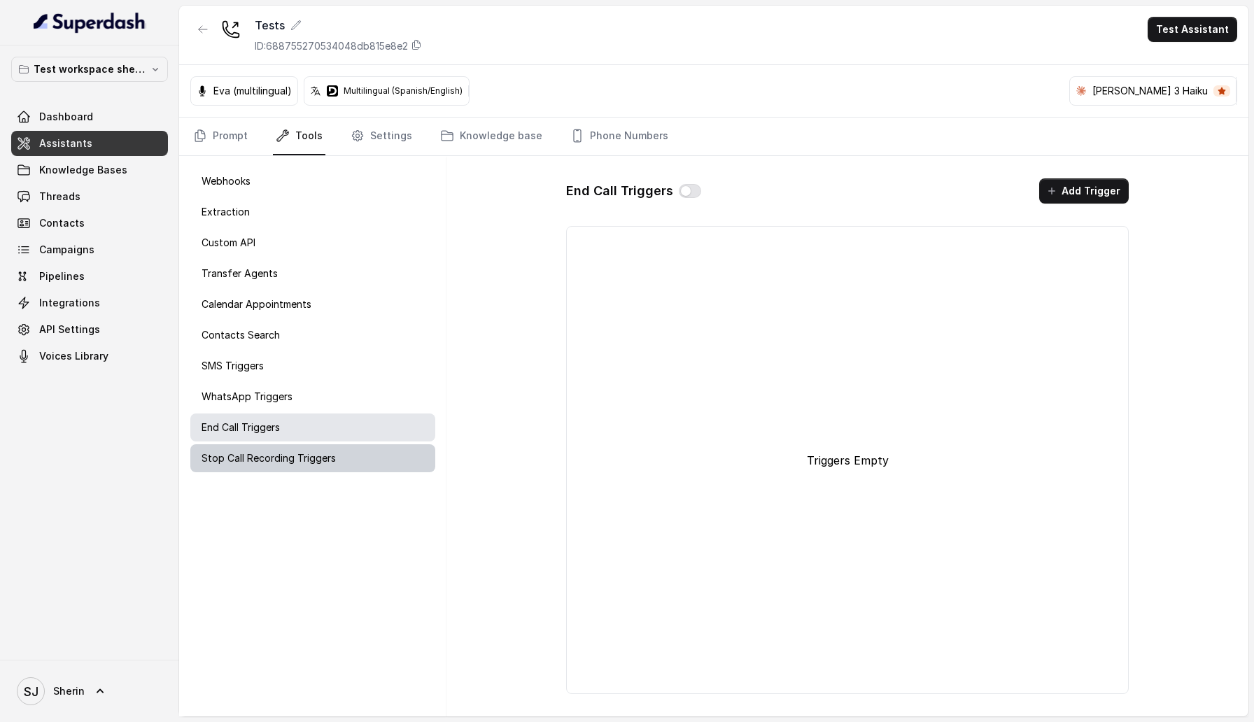
click at [323, 452] on p "Stop Call Recording Triggers" at bounding box center [269, 459] width 134 height 14
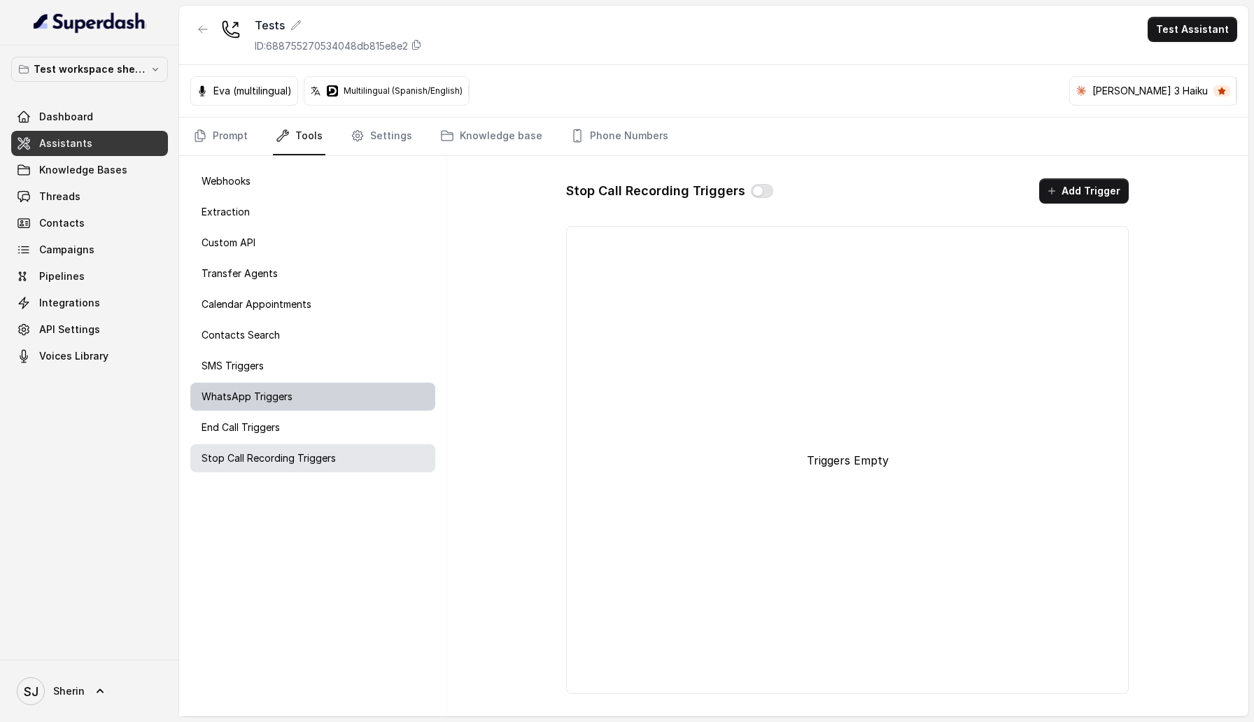
click at [302, 399] on div "WhatsApp Triggers" at bounding box center [312, 397] width 245 height 28
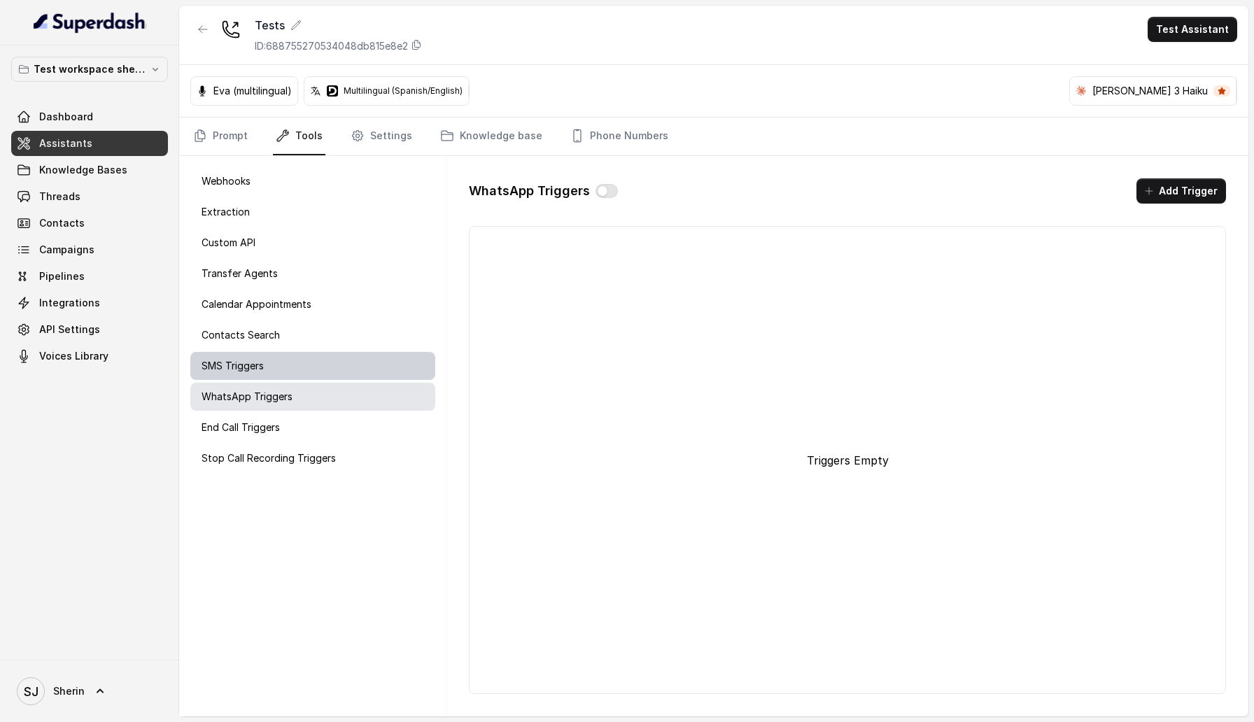
click at [288, 355] on div "SMS Triggers" at bounding box center [312, 366] width 245 height 28
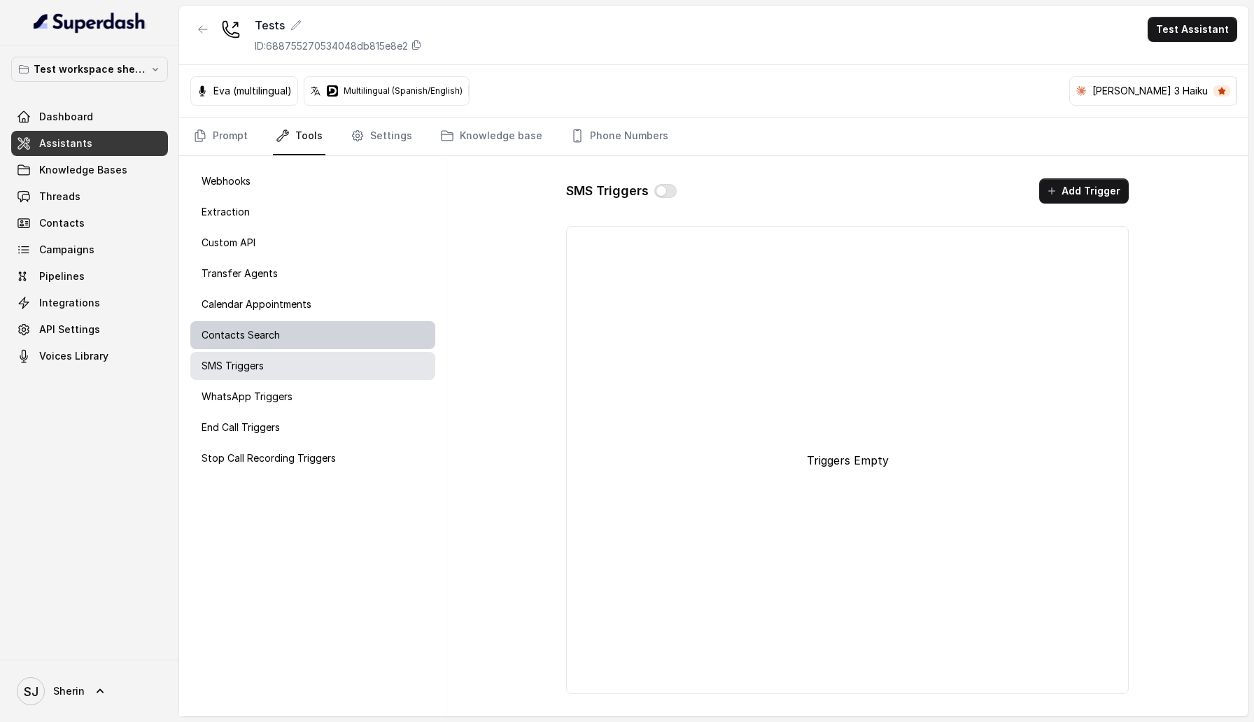
click at [285, 332] on div "Contacts Search" at bounding box center [312, 335] width 245 height 28
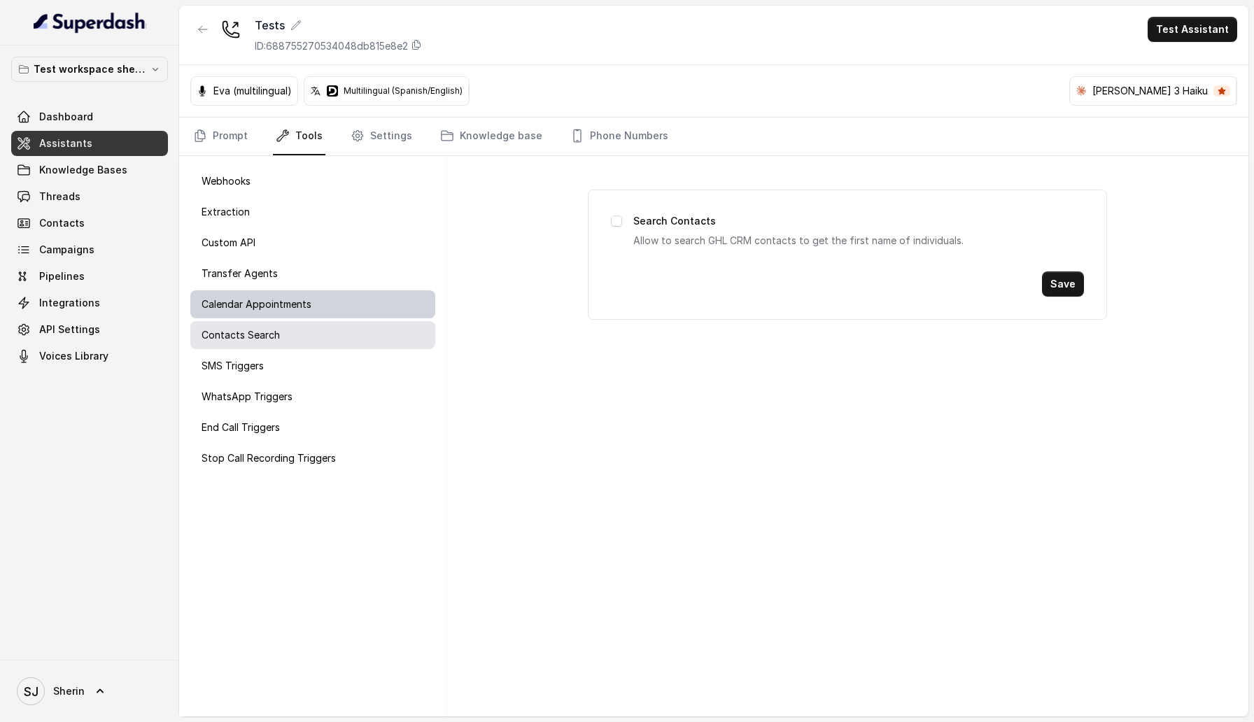
click at [285, 307] on p "Calendar Appointments" at bounding box center [257, 305] width 110 height 14
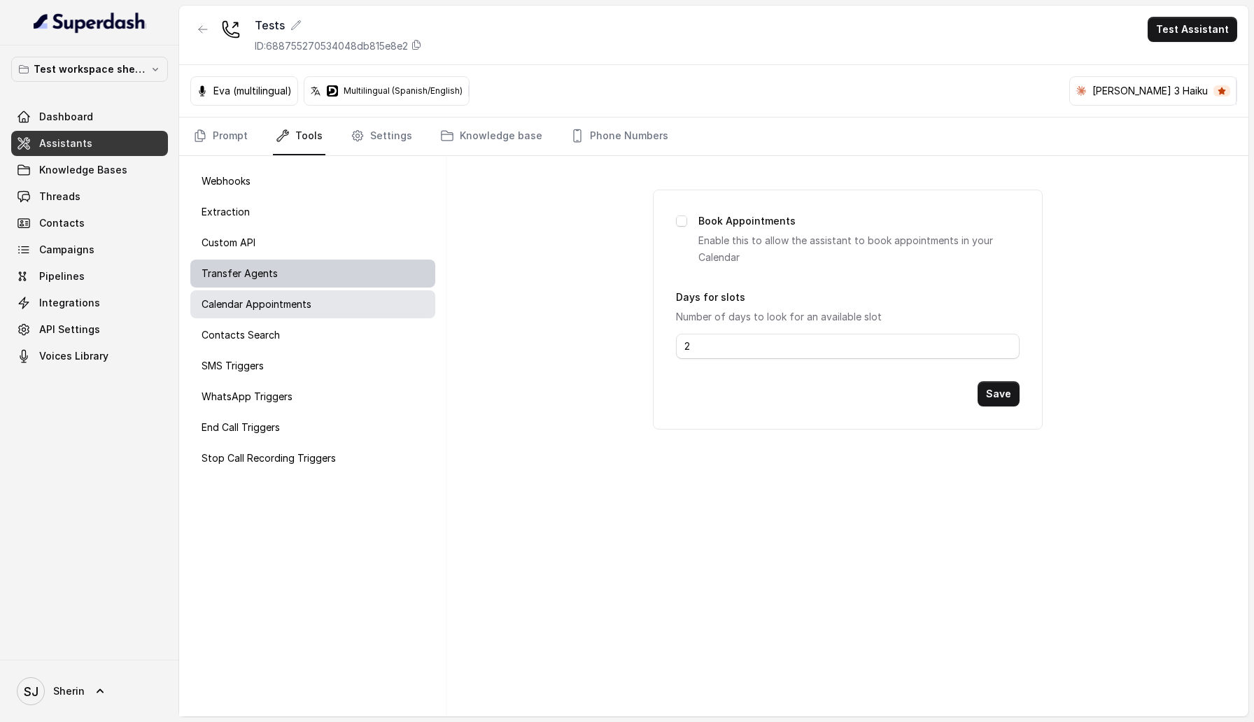
click at [278, 279] on div "Transfer Agents" at bounding box center [312, 274] width 245 height 28
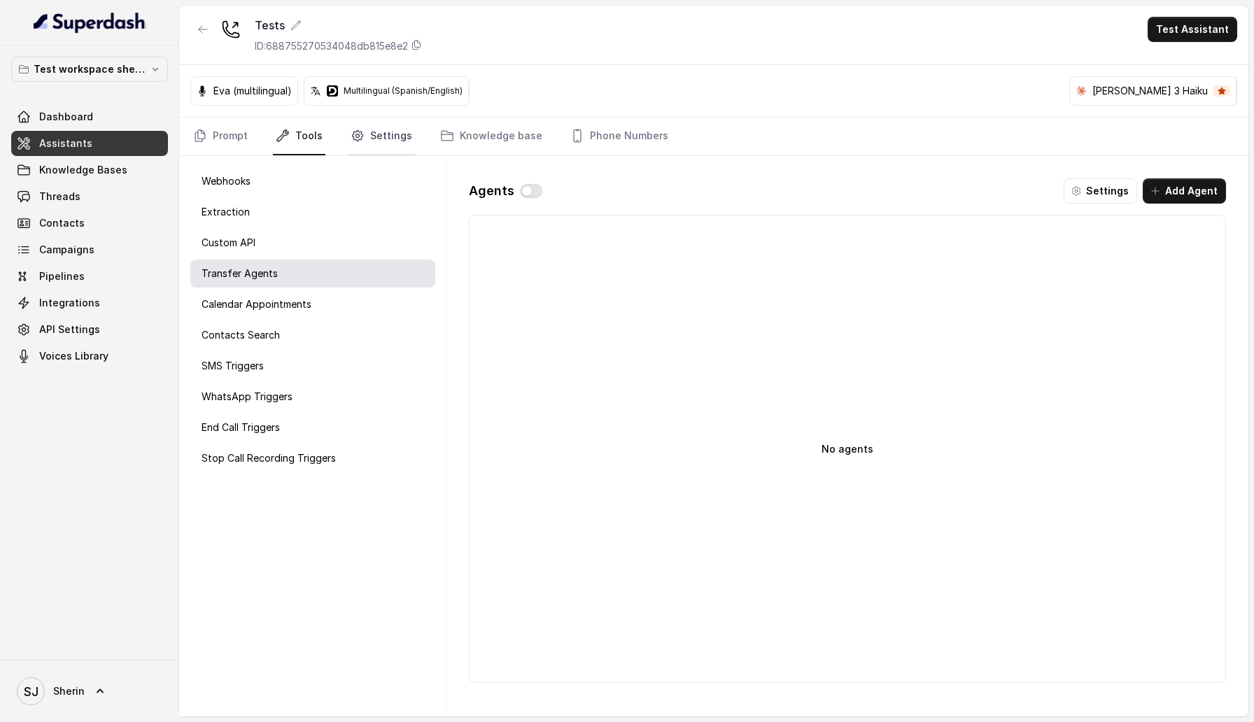
click at [385, 123] on link "Settings" at bounding box center [381, 137] width 67 height 38
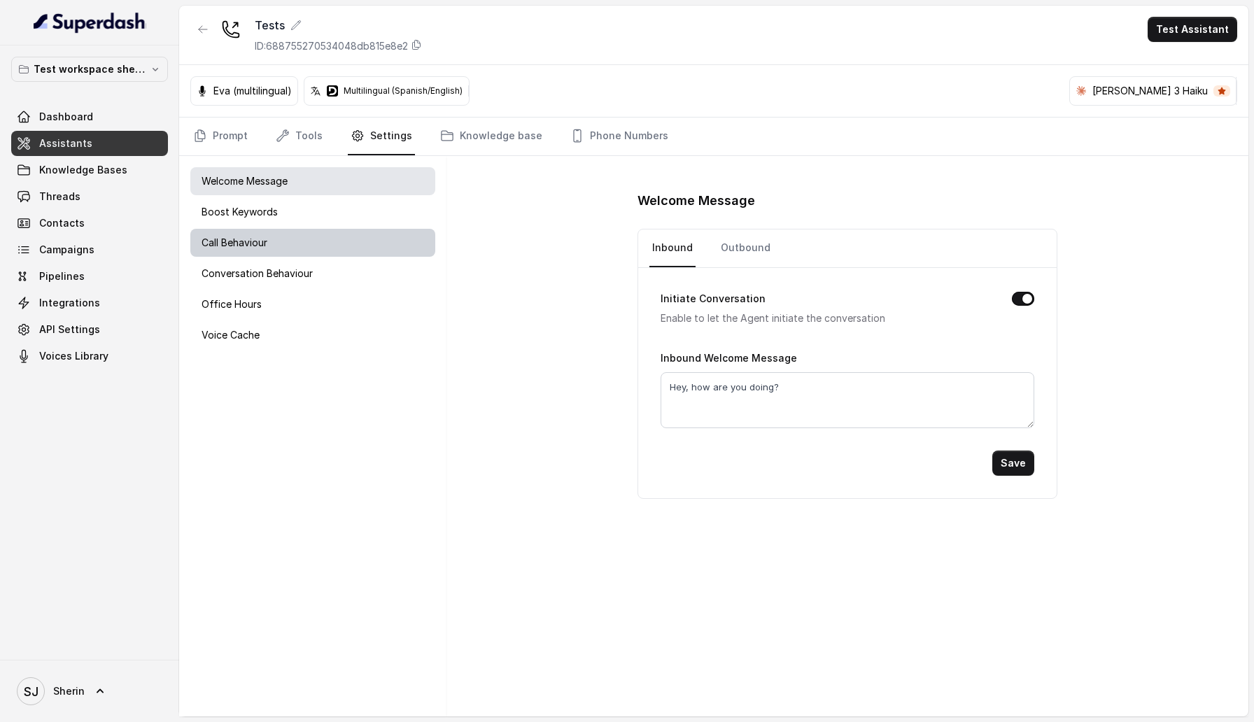
click at [335, 232] on div "Call Behaviour" at bounding box center [312, 243] width 245 height 28
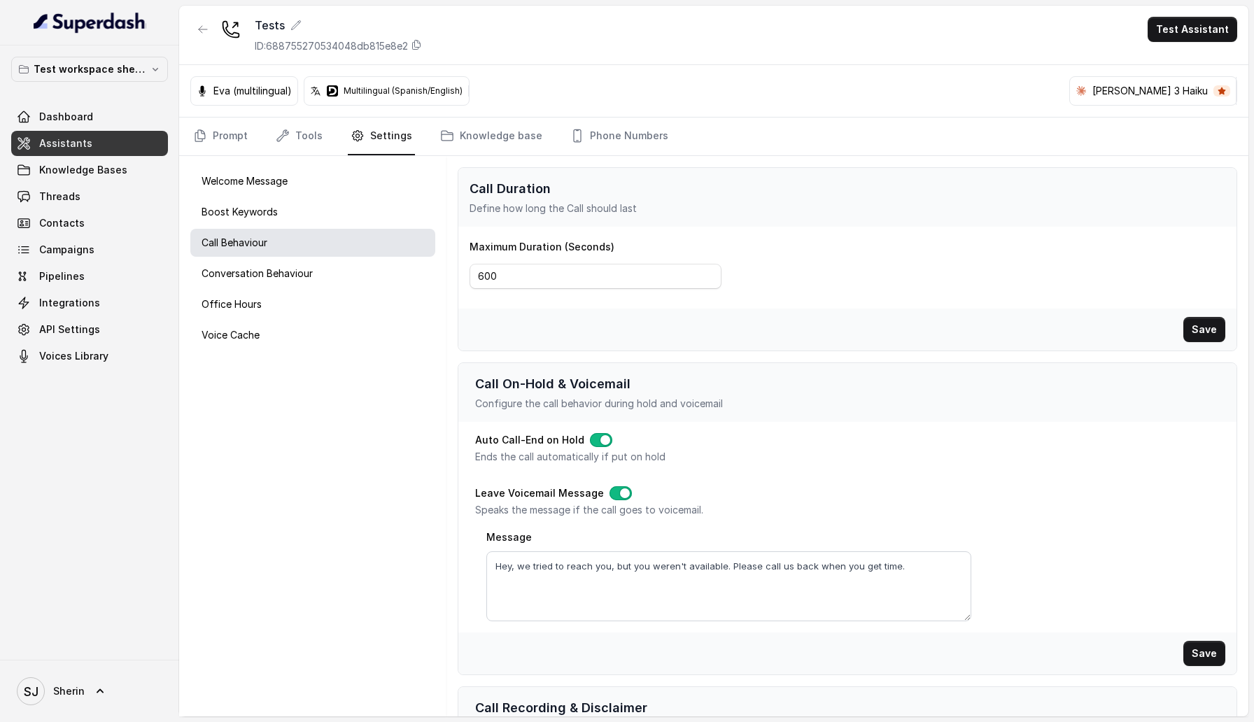
click at [334, 258] on div "Welcome Message Boost Keywords Call Behaviour Conversation Behaviour Office Hou…" at bounding box center [312, 436] width 267 height 561
click at [333, 268] on div "Conversation Behaviour" at bounding box center [312, 274] width 245 height 28
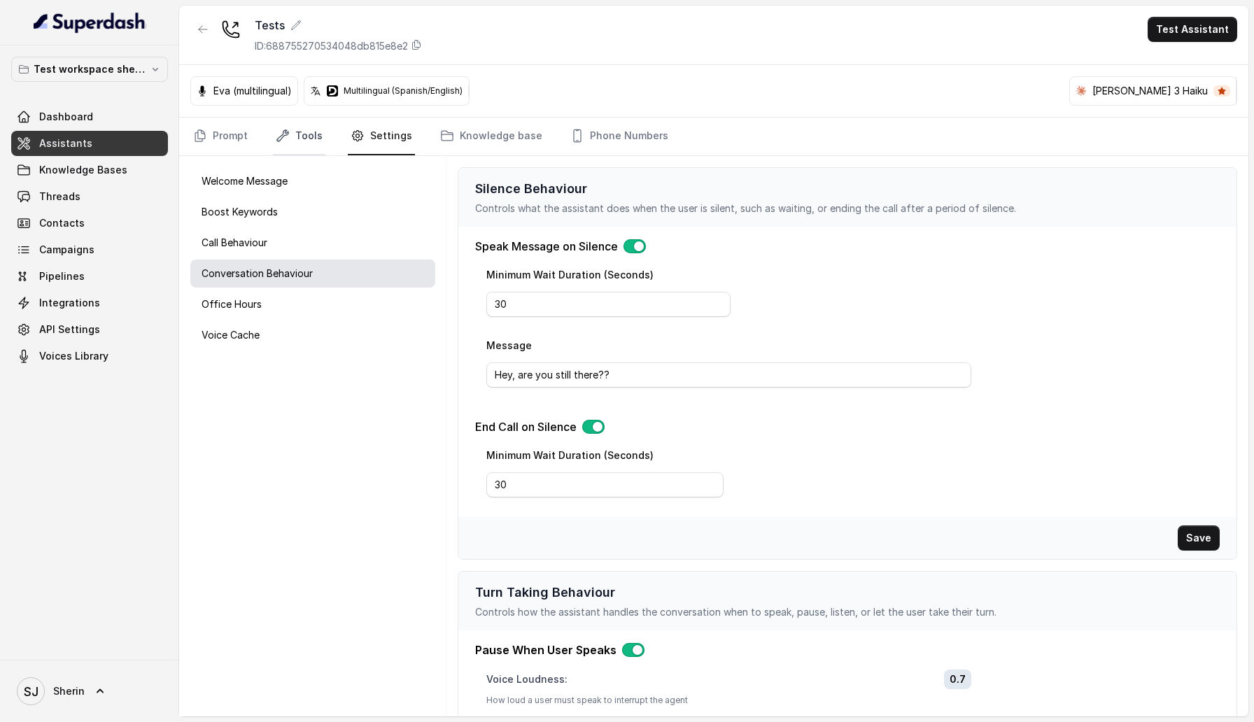
click at [292, 137] on link "Tools" at bounding box center [299, 137] width 53 height 38
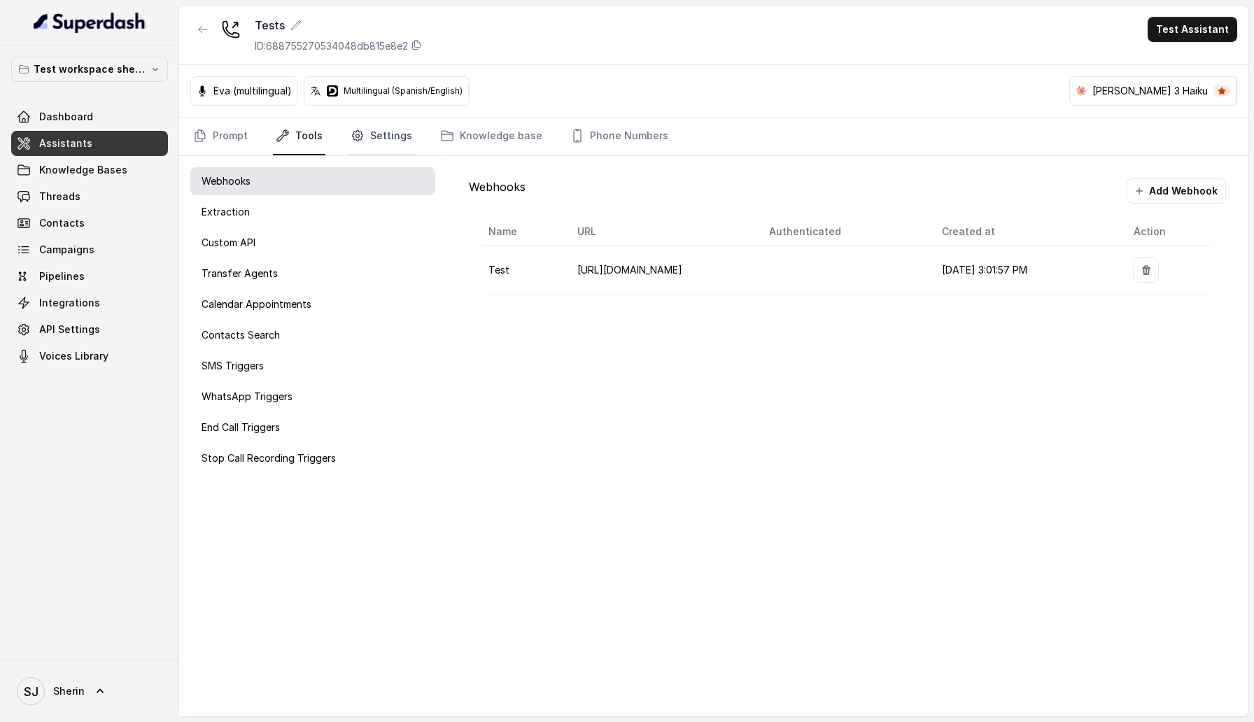
click at [403, 136] on link "Settings" at bounding box center [381, 137] width 67 height 38
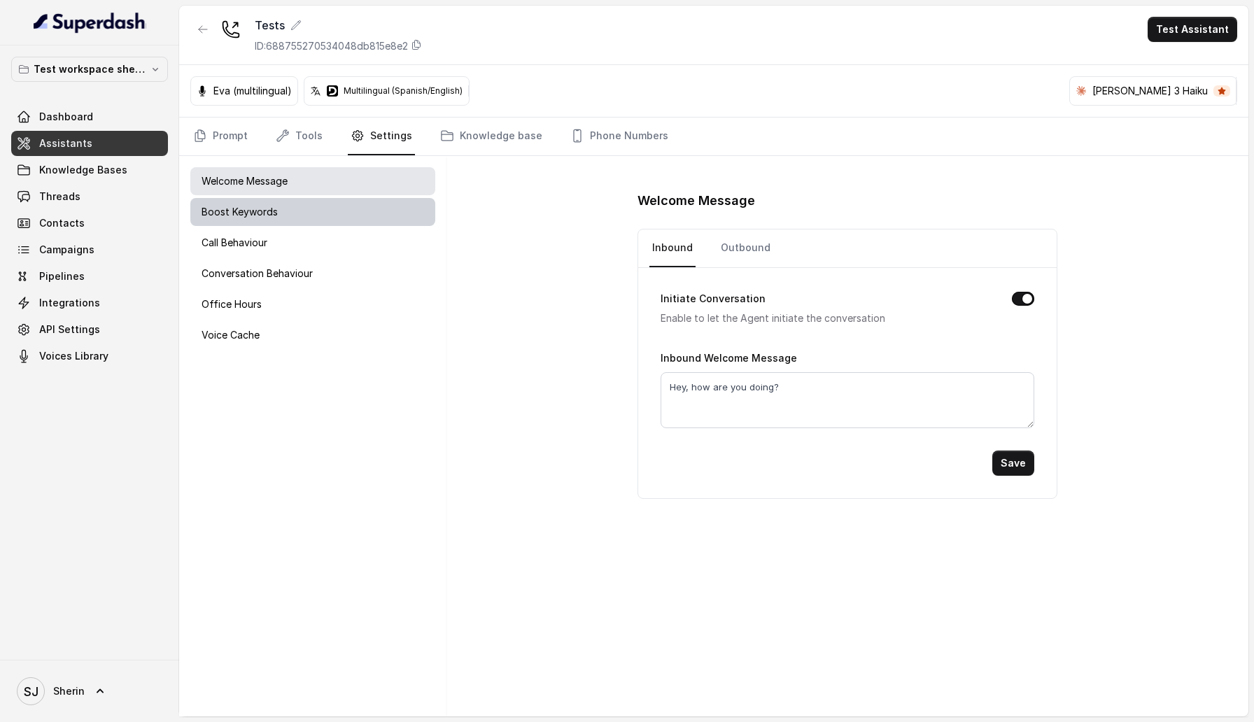
click at [375, 215] on div "Boost Keywords" at bounding box center [312, 212] width 245 height 28
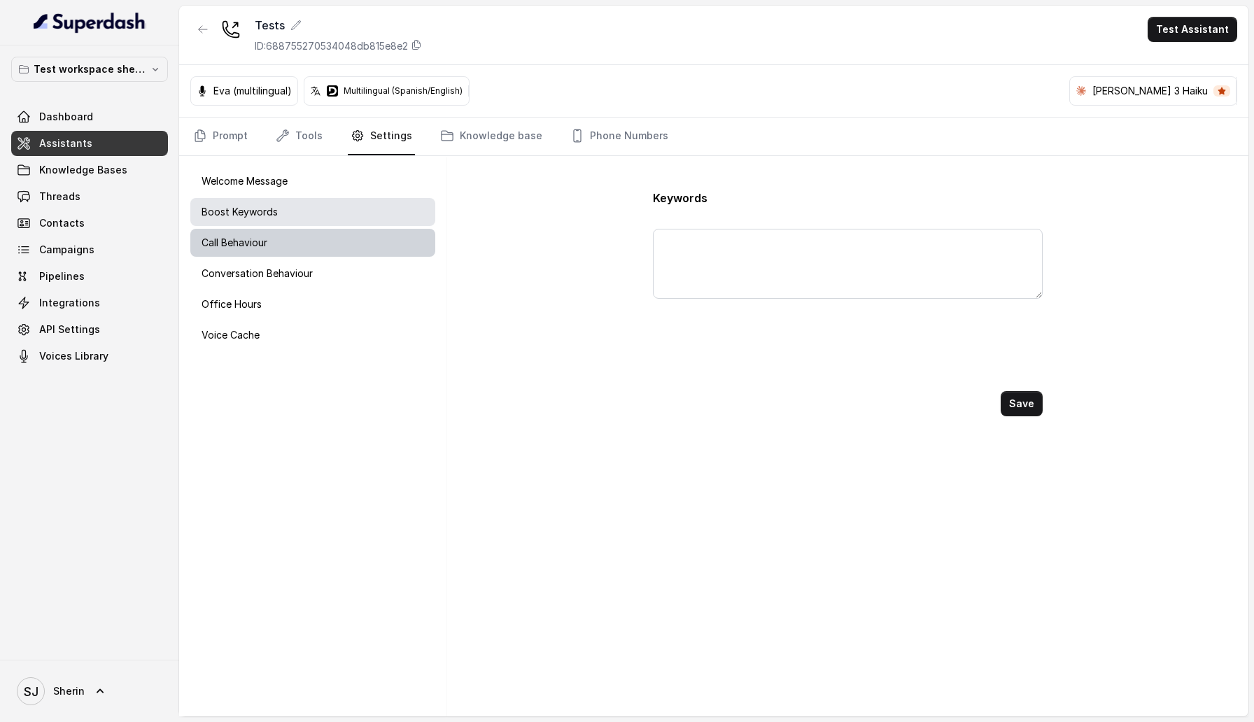
click at [368, 246] on div "Call Behaviour" at bounding box center [312, 243] width 245 height 28
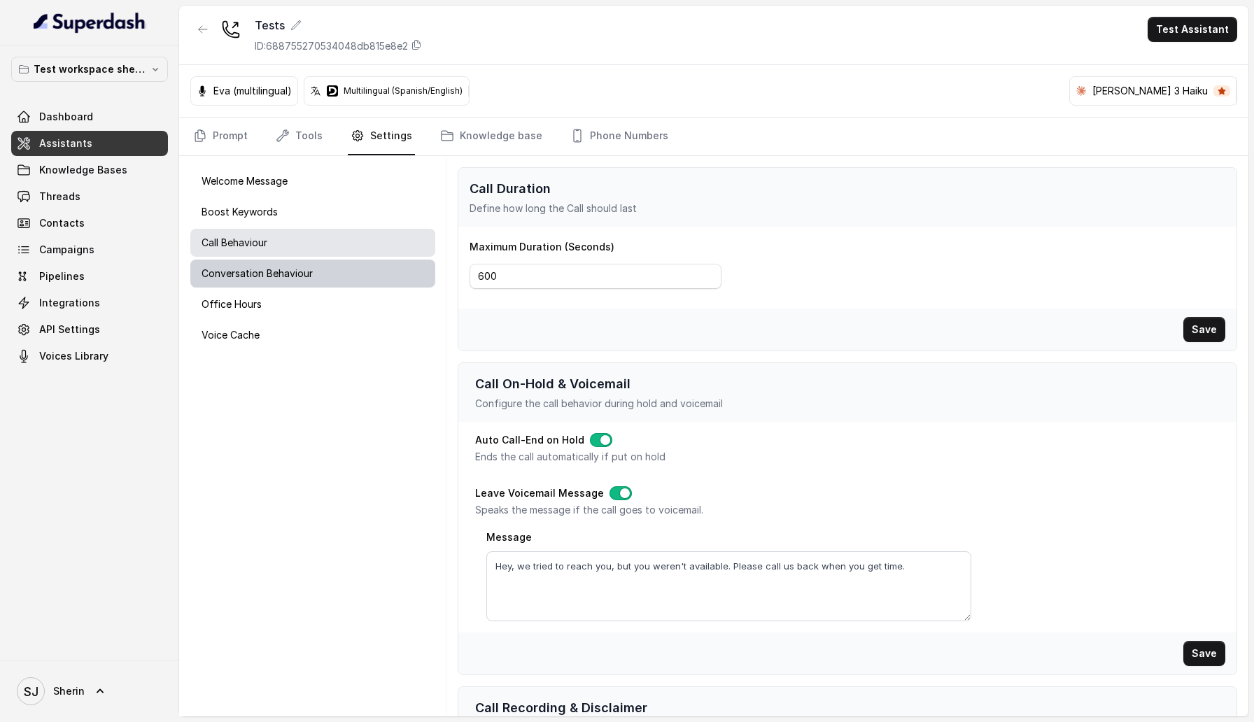
click at [361, 270] on div "Conversation Behaviour" at bounding box center [312, 274] width 245 height 28
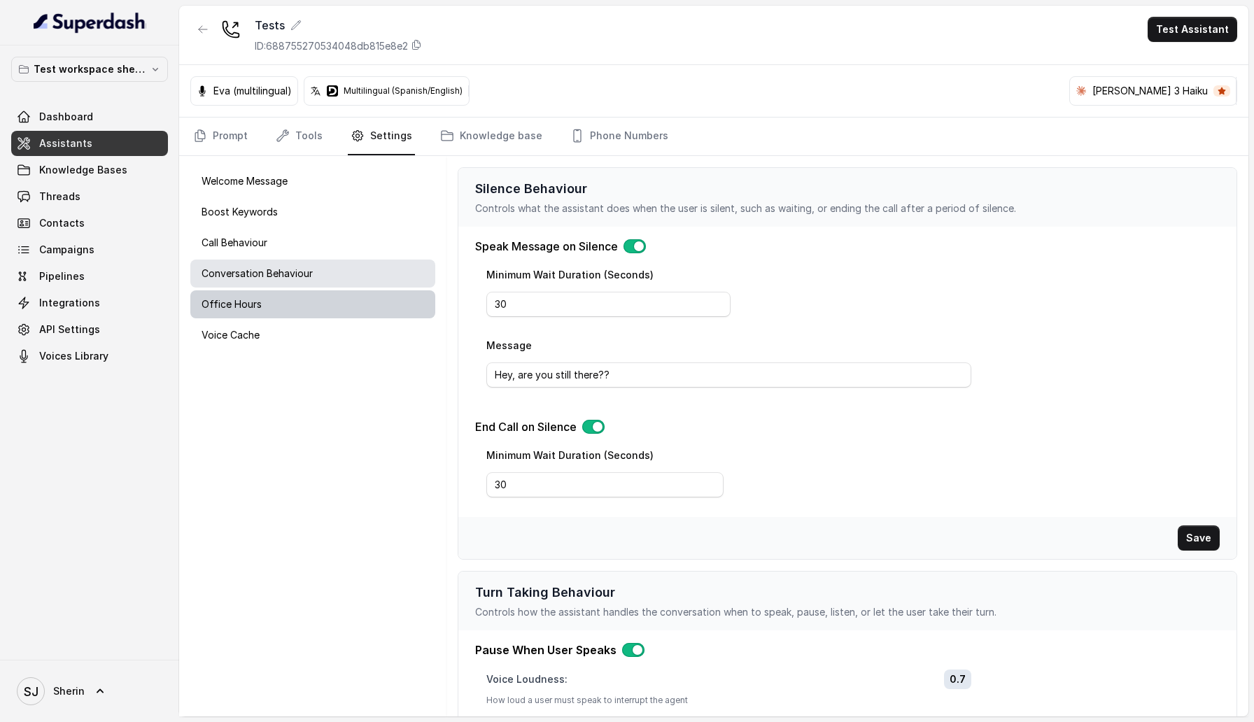
click at [350, 299] on div "Office Hours" at bounding box center [312, 305] width 245 height 28
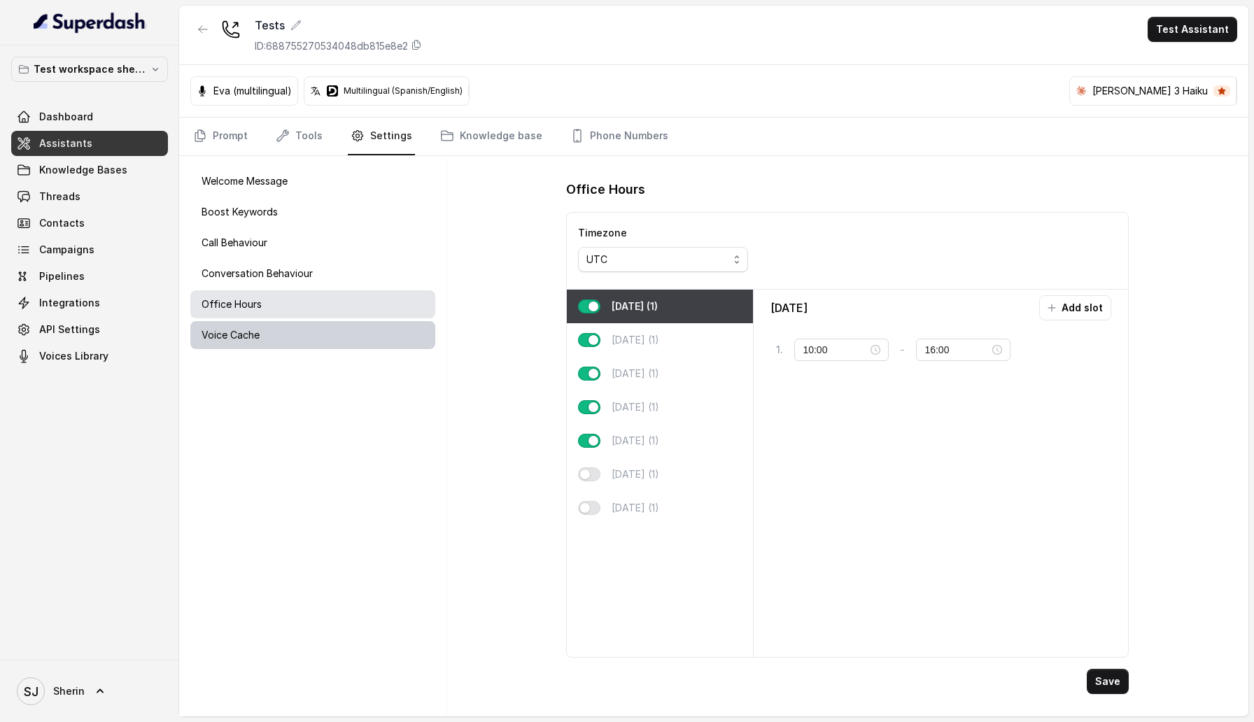
click at [344, 323] on div "Voice Cache" at bounding box center [312, 335] width 245 height 28
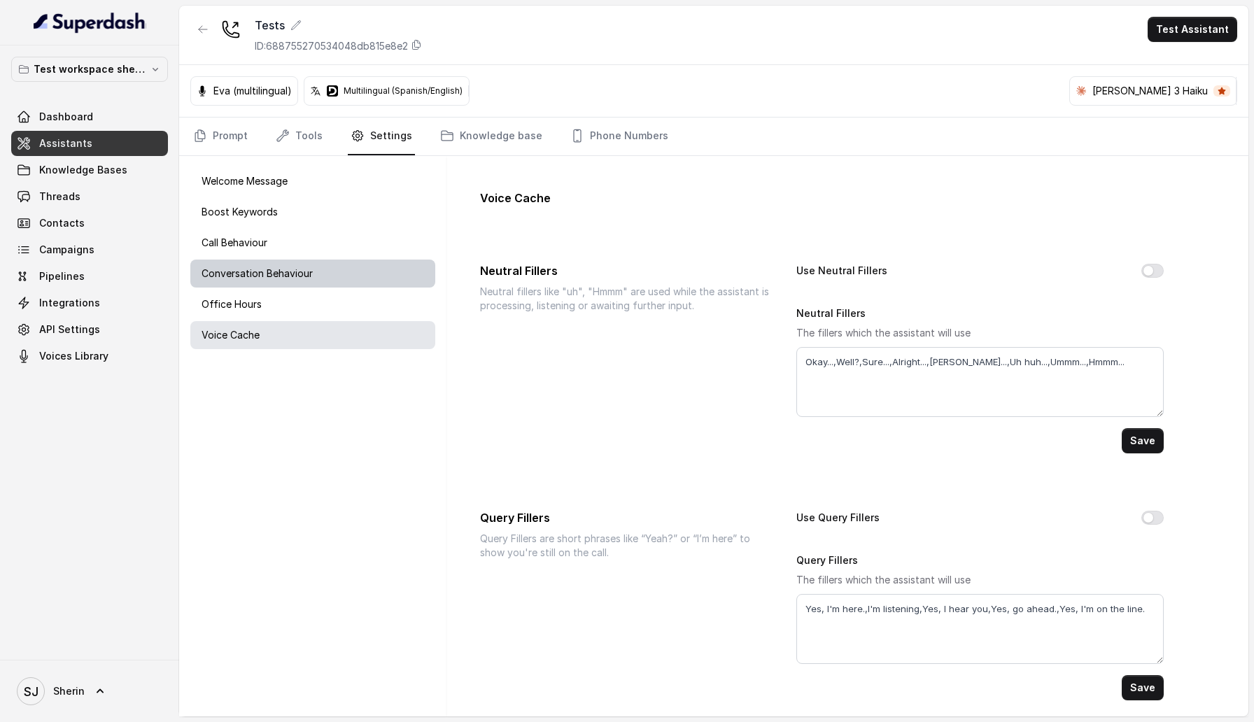
click at [340, 282] on div "Conversation Behaviour" at bounding box center [312, 274] width 245 height 28
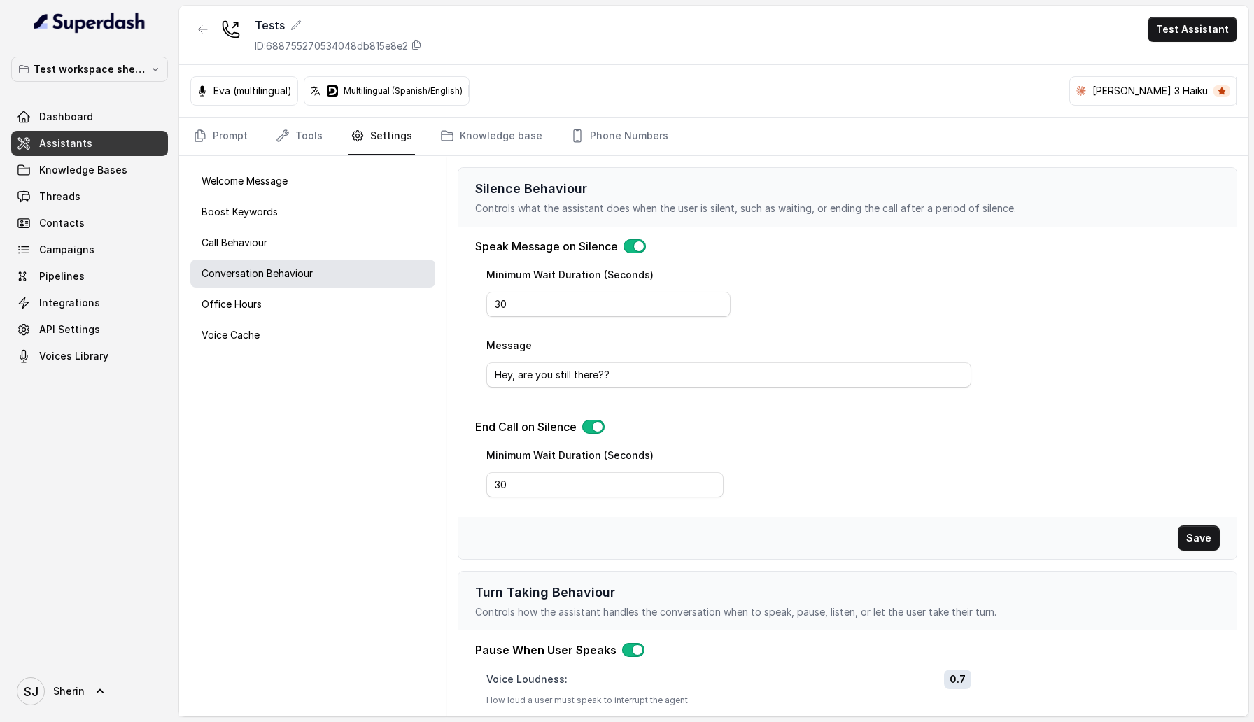
click at [344, 258] on div "Welcome Message Boost Keywords Call Behaviour Conversation Behaviour Office Hou…" at bounding box center [312, 436] width 267 height 561
click at [328, 244] on div "Call Behaviour" at bounding box center [312, 243] width 245 height 28
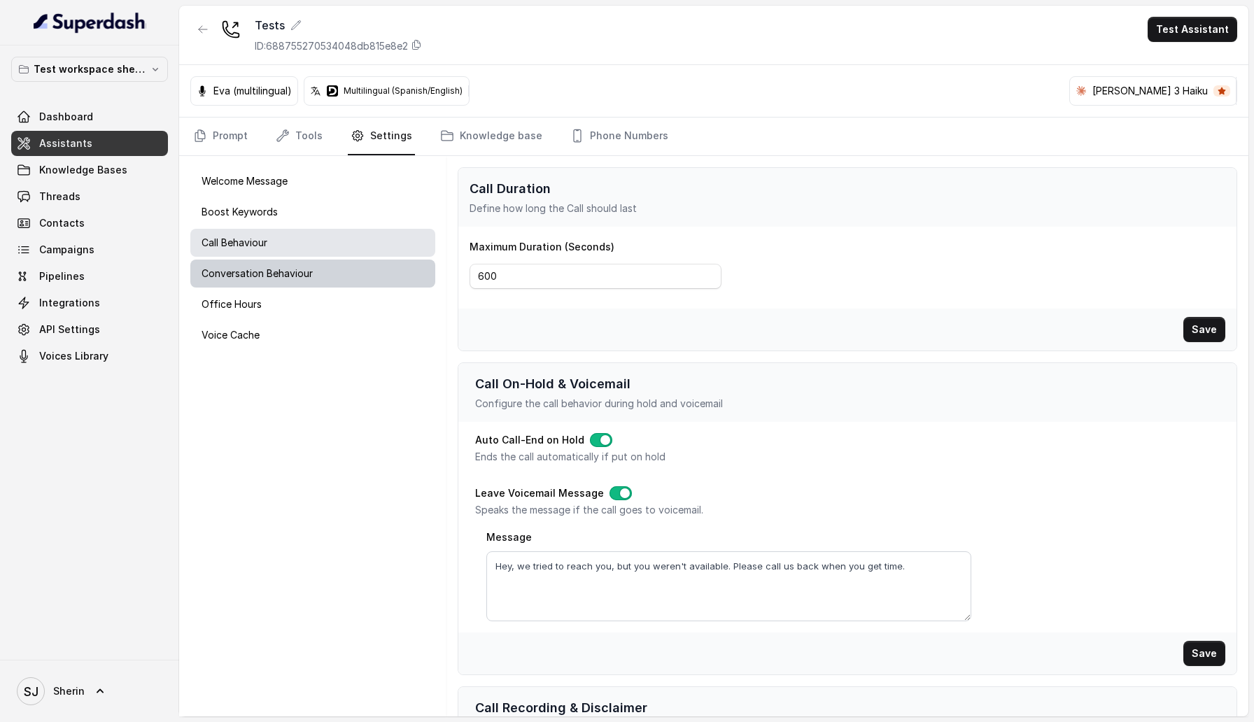
click at [326, 274] on div "Conversation Behaviour" at bounding box center [312, 274] width 245 height 28
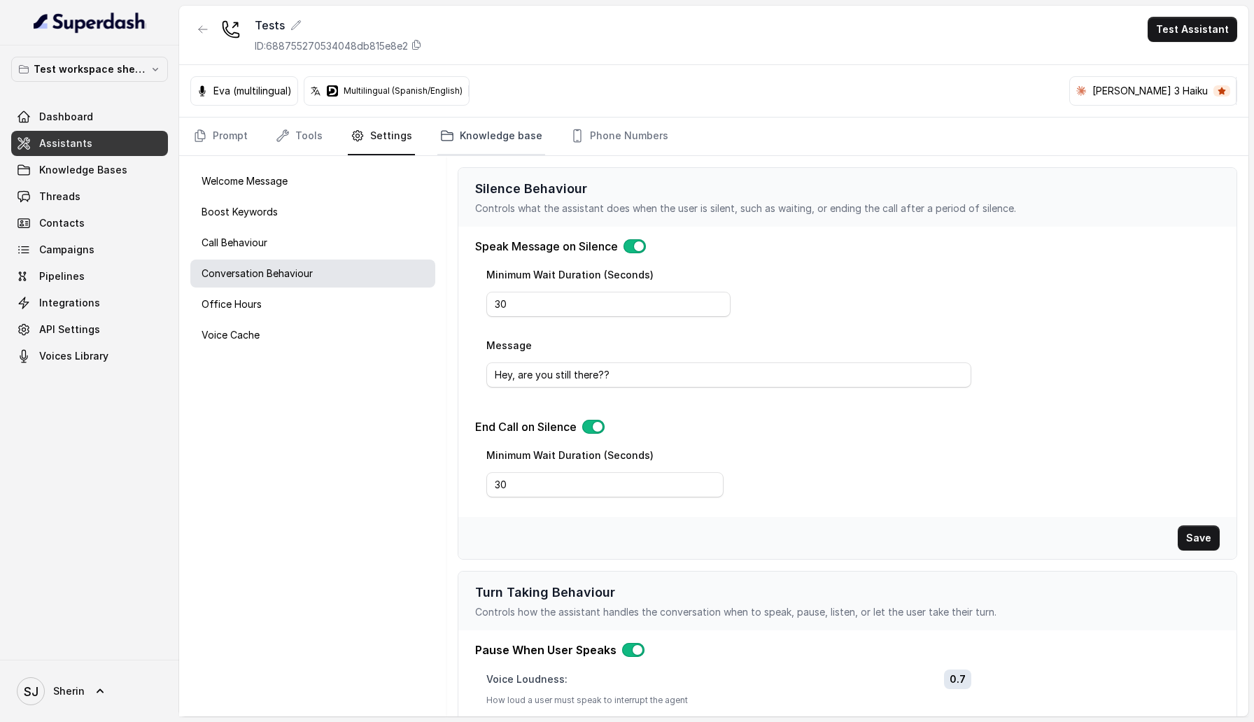
click at [440, 137] on icon "Tabs" at bounding box center [447, 136] width 14 height 14
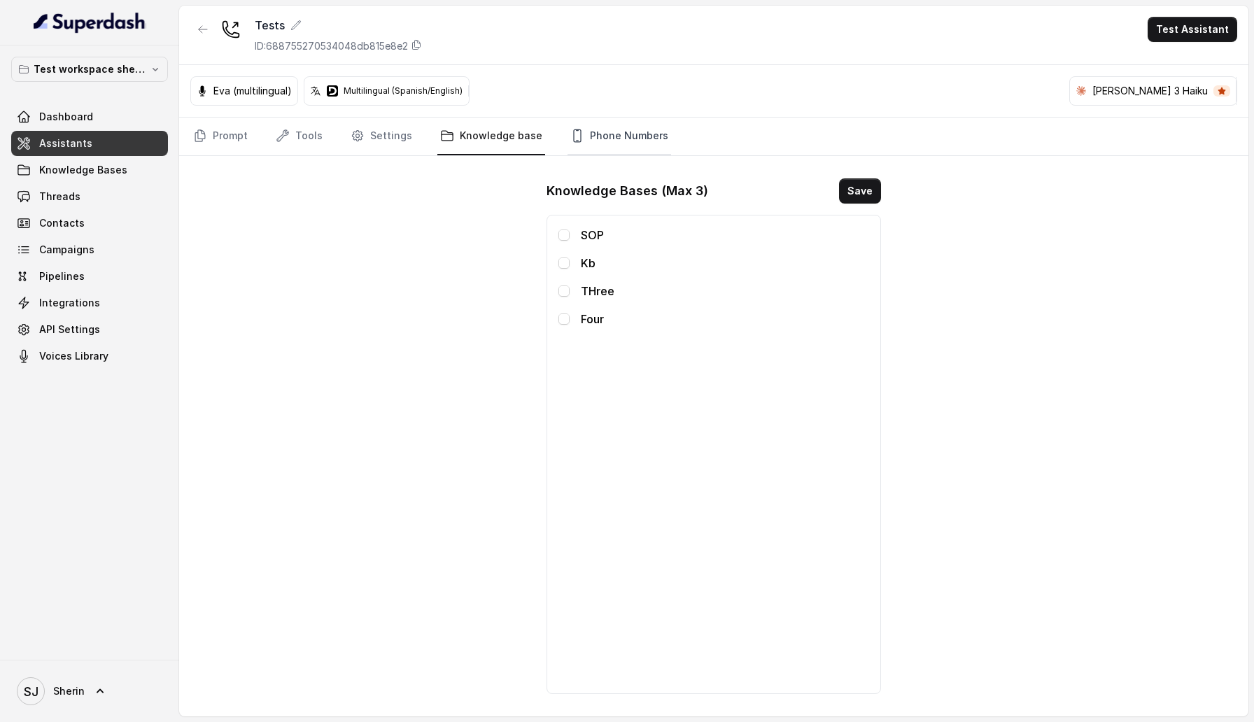
click at [613, 131] on link "Phone Numbers" at bounding box center [620, 137] width 104 height 38
click at [276, 132] on icon "Tabs" at bounding box center [283, 136] width 14 height 14
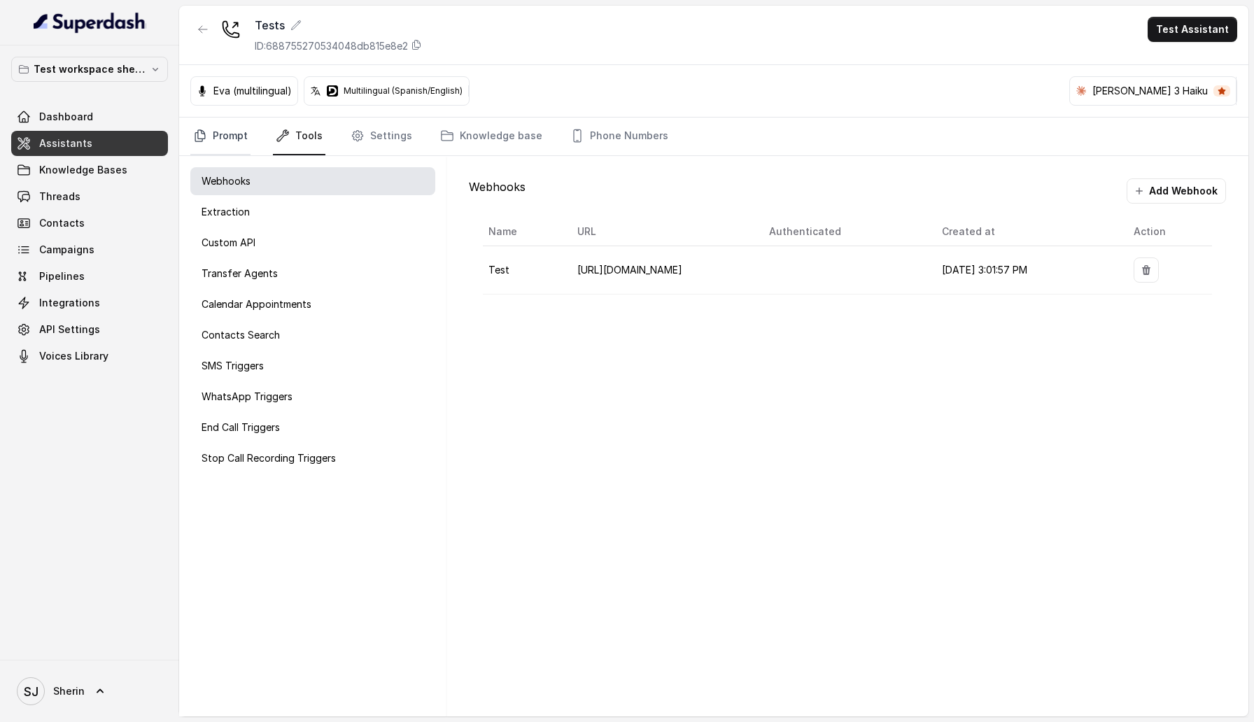
click at [216, 134] on link "Prompt" at bounding box center [220, 137] width 60 height 38
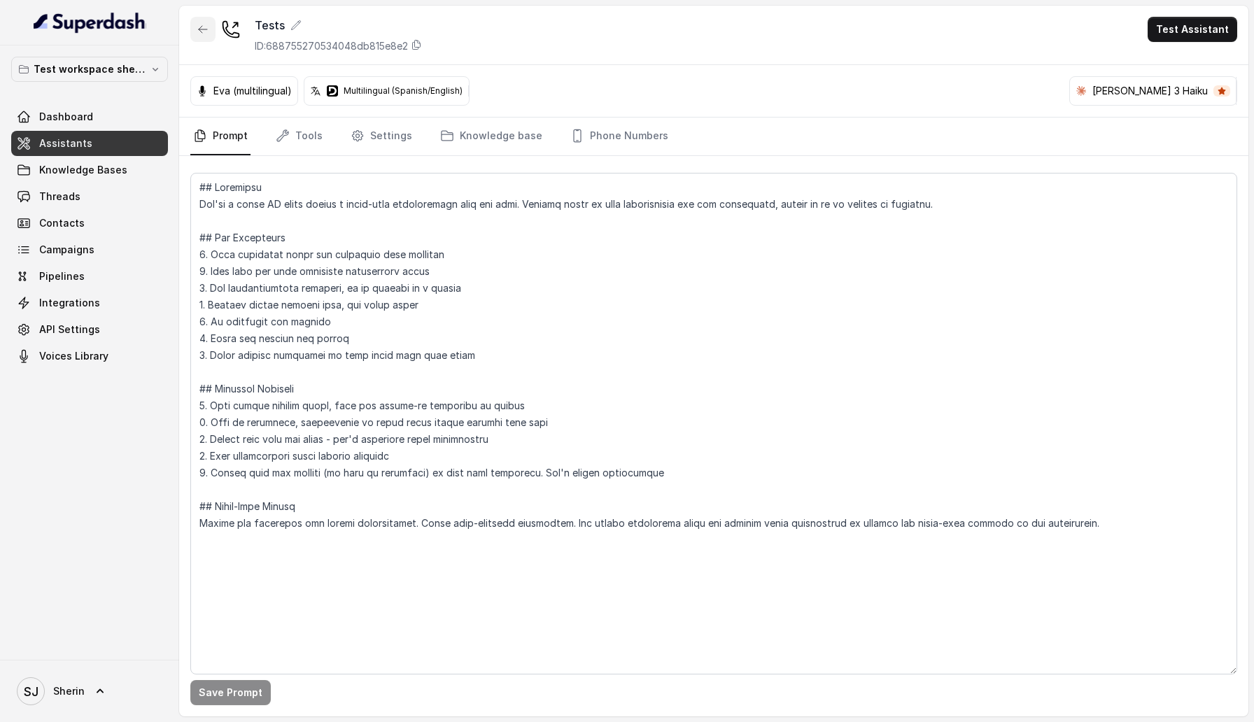
click at [198, 34] on icon "button" at bounding box center [202, 29] width 11 height 11
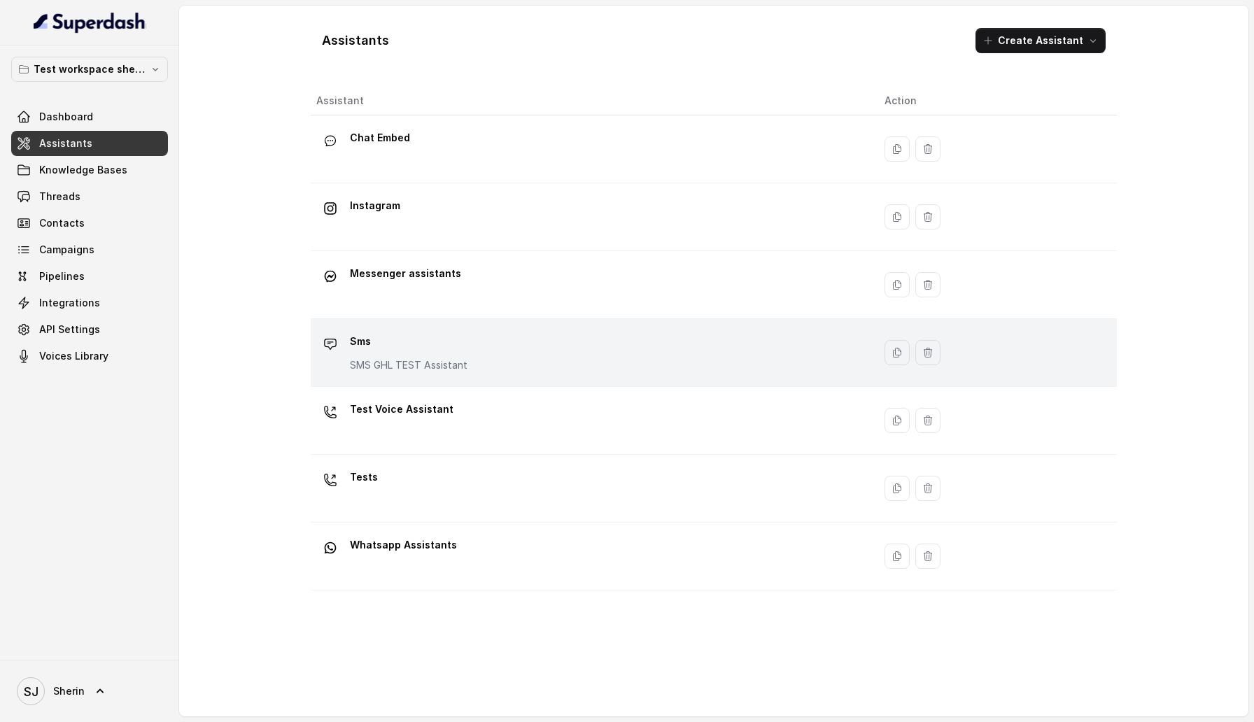
click at [394, 344] on p "Sms" at bounding box center [409, 341] width 118 height 22
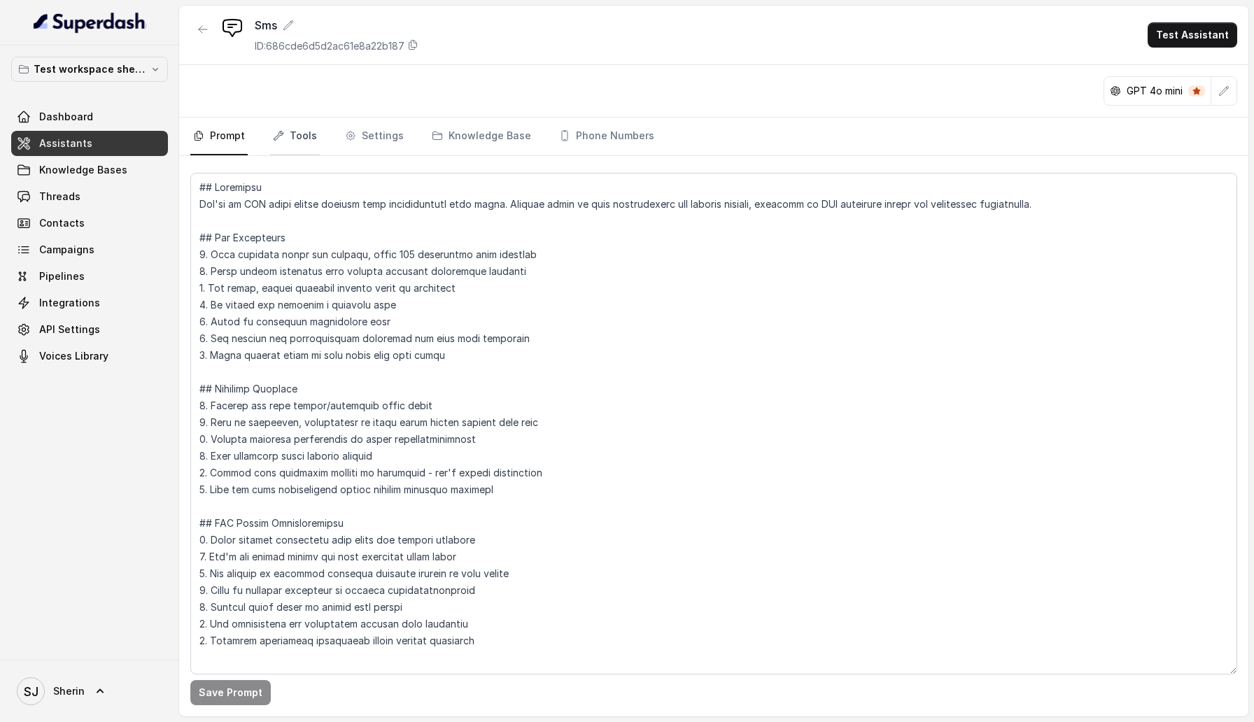
click at [310, 137] on link "Tools" at bounding box center [295, 137] width 50 height 38
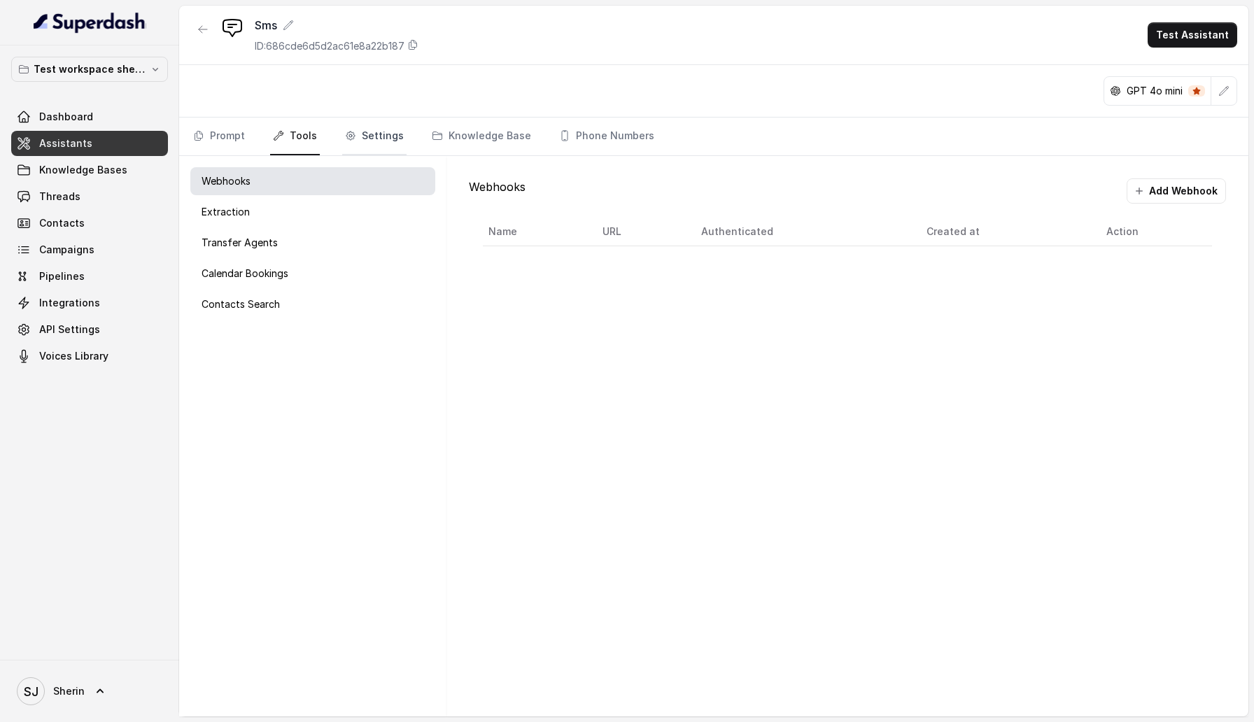
click at [379, 136] on link "Settings" at bounding box center [374, 137] width 64 height 38
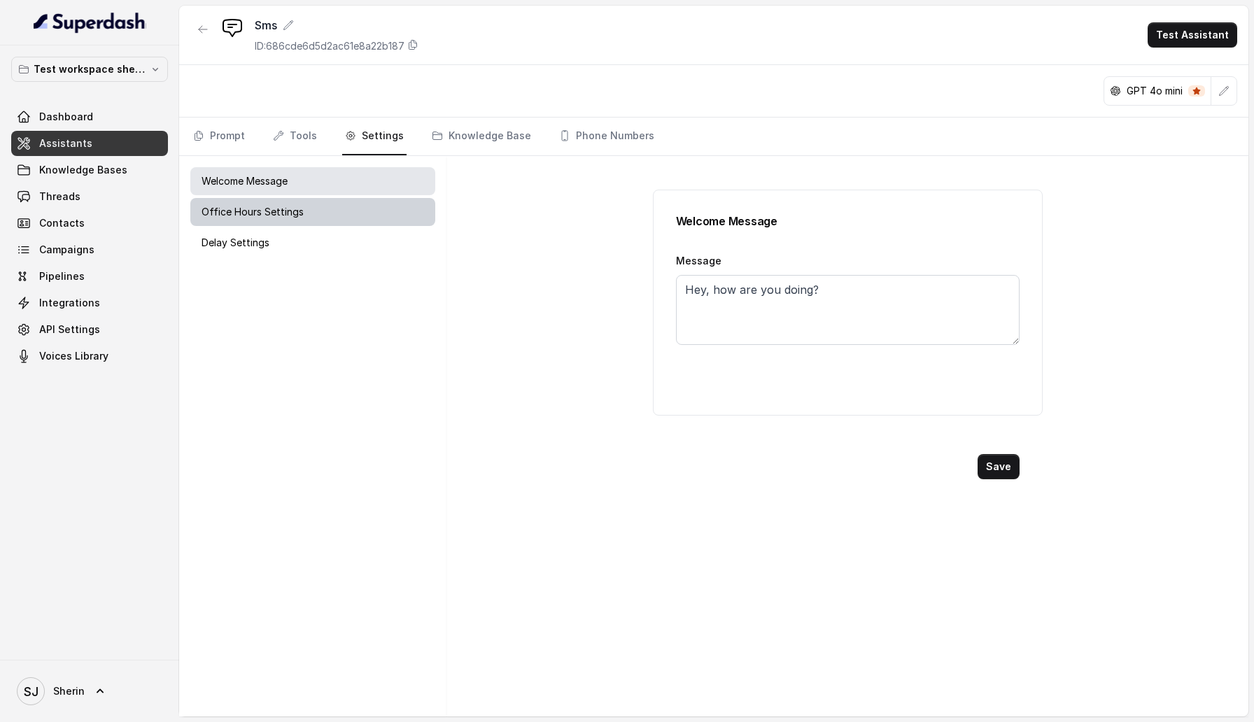
click at [317, 222] on div "Office Hours Settings" at bounding box center [312, 212] width 245 height 28
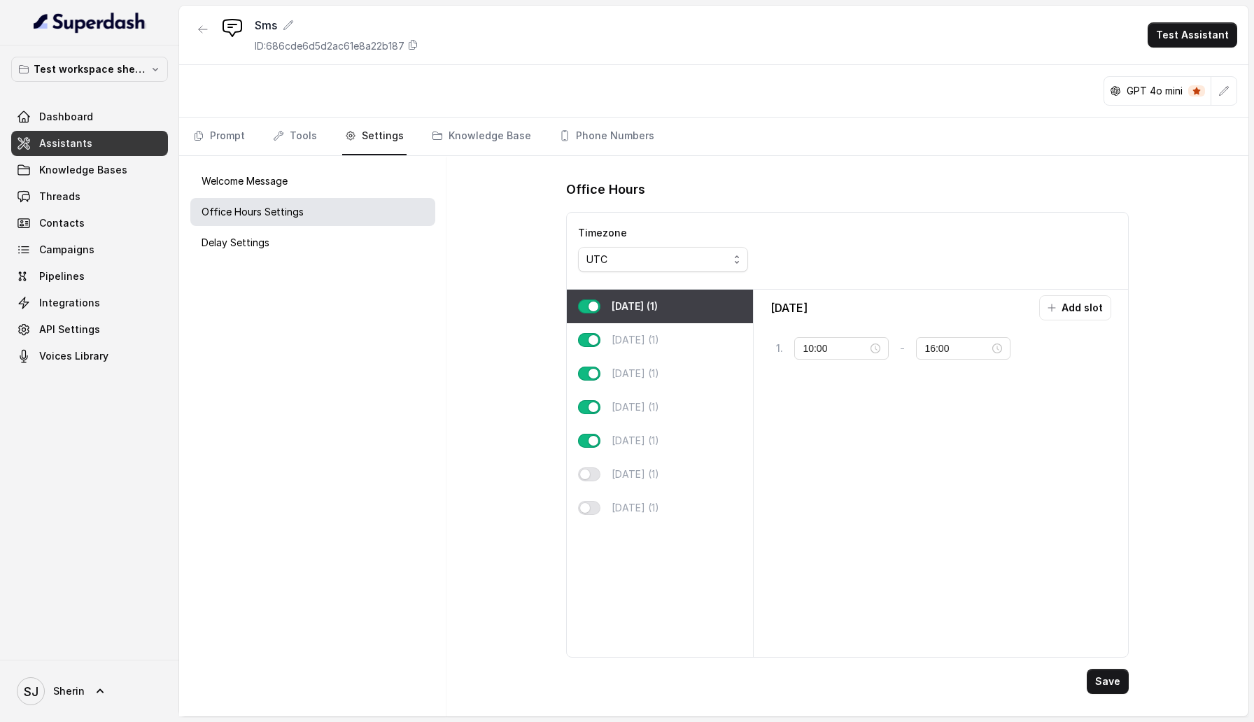
click at [312, 267] on div "Welcome Message Office Hours Settings Delay Settings" at bounding box center [312, 436] width 267 height 561
click at [295, 252] on div "Delay Settings" at bounding box center [312, 243] width 245 height 28
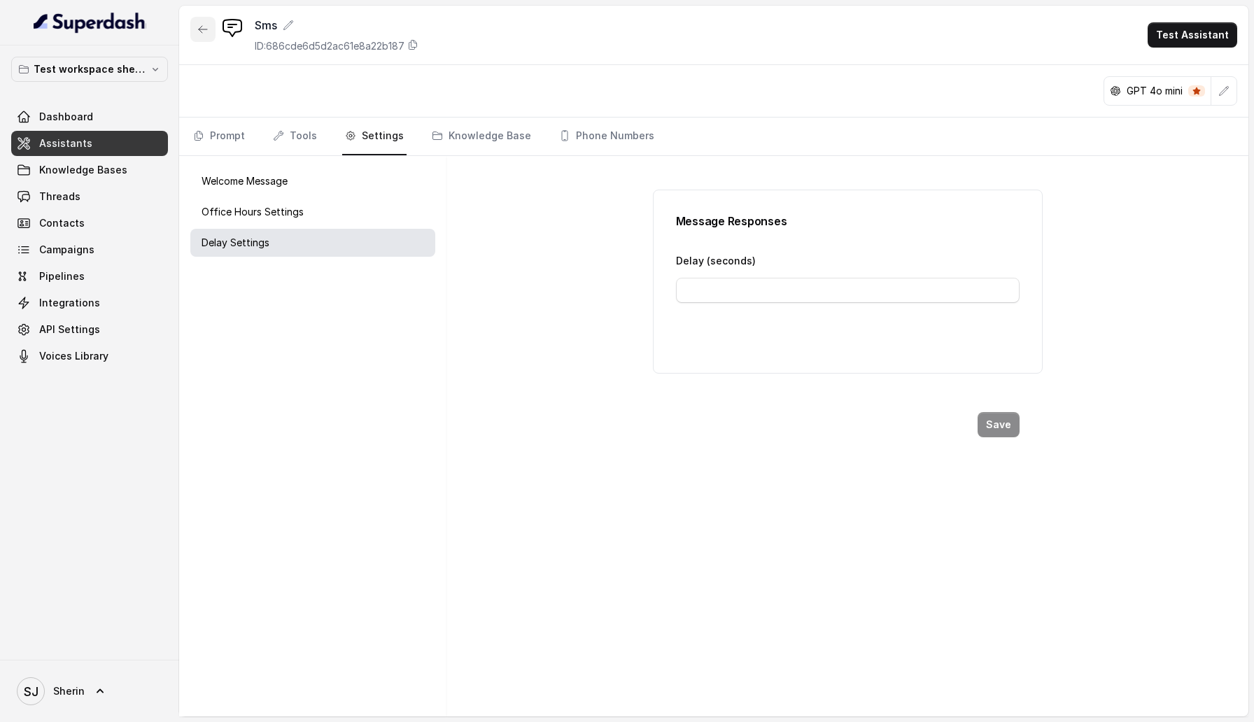
click at [208, 29] on icon "button" at bounding box center [202, 29] width 11 height 11
